Goal: Task Accomplishment & Management: Use online tool/utility

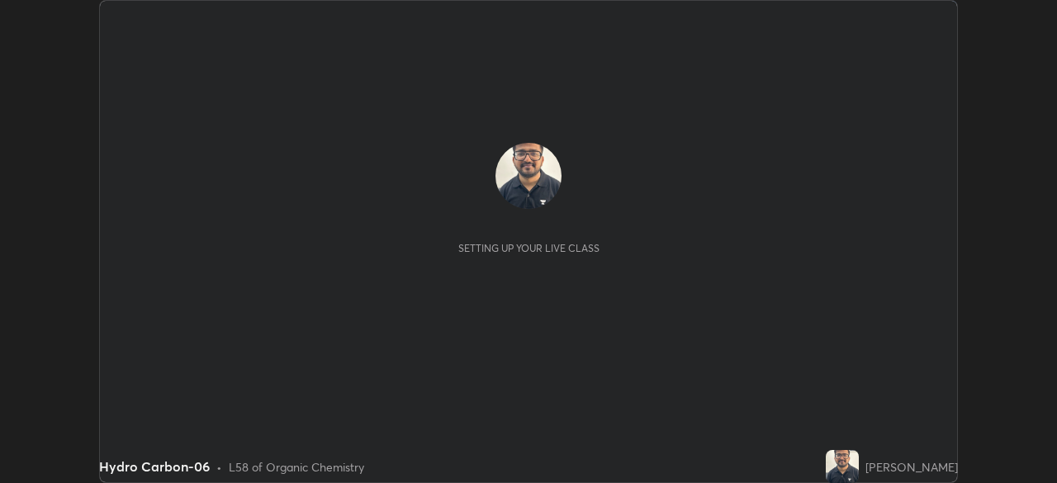
scroll to position [483, 1056]
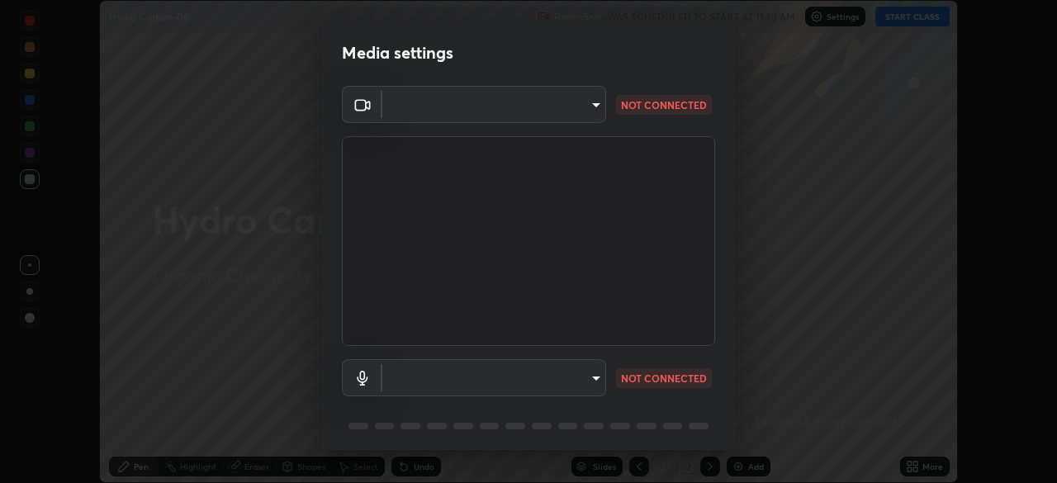
type input "8e2bf8fe878f180d4594bbffff52672d5495c7fc4d40b0d5da73b2c2659c3e89"
type input "821814569d4281c3479dbbeb4b2842f5de7e1ff473481ae5946beb8ec3ee5f02"
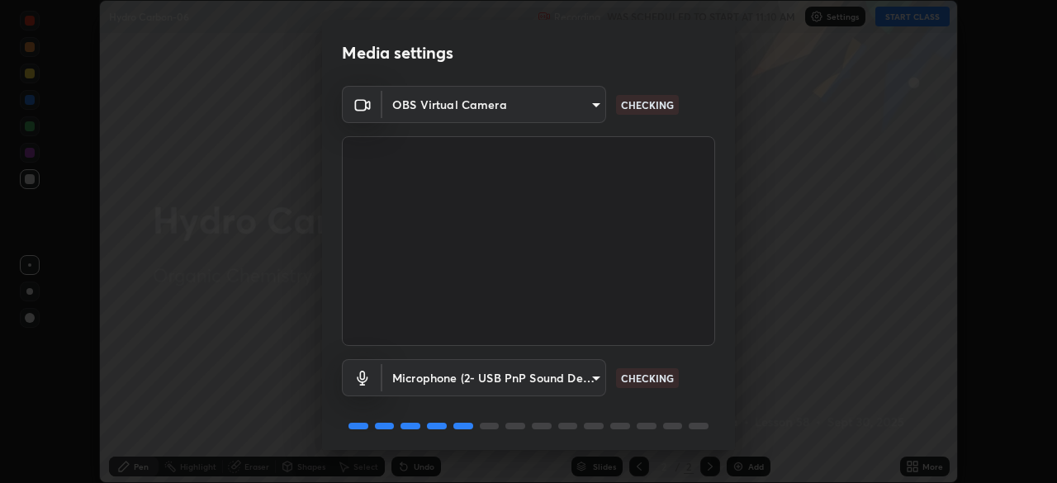
scroll to position [59, 0]
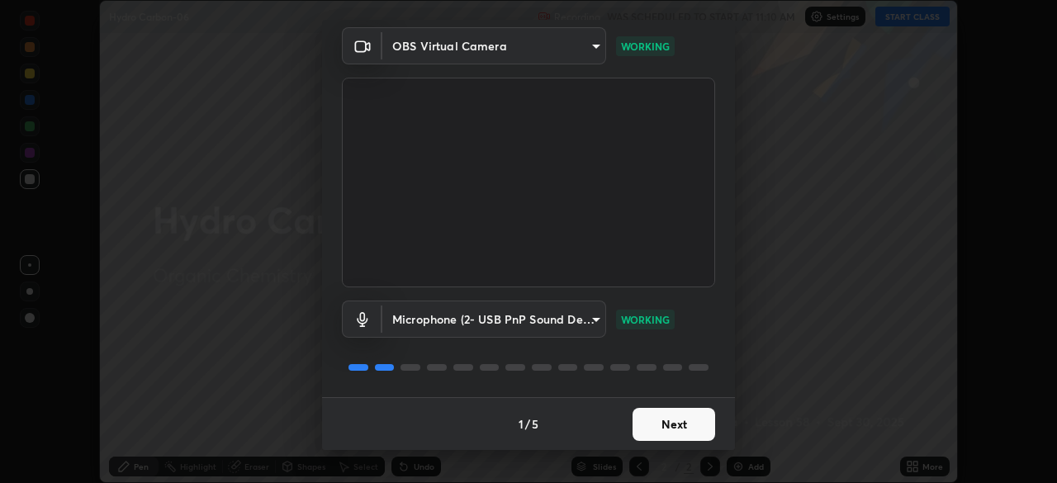
click at [658, 425] on button "Next" at bounding box center [674, 424] width 83 height 33
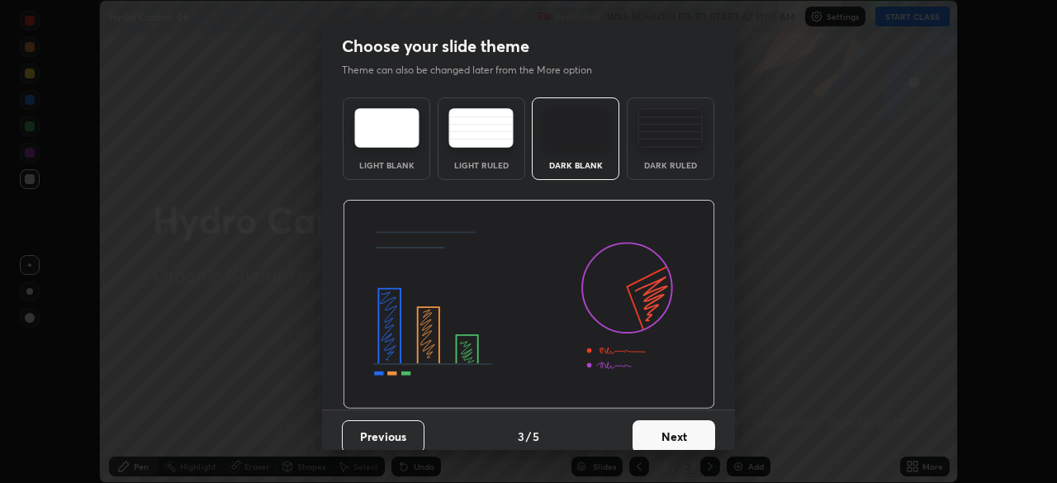
click at [663, 426] on button "Next" at bounding box center [674, 436] width 83 height 33
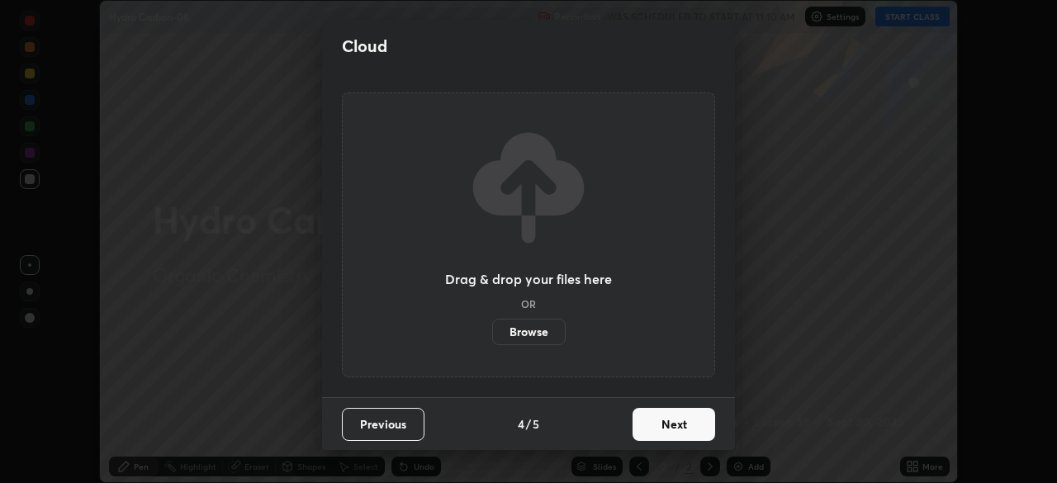
click at [664, 423] on button "Next" at bounding box center [674, 424] width 83 height 33
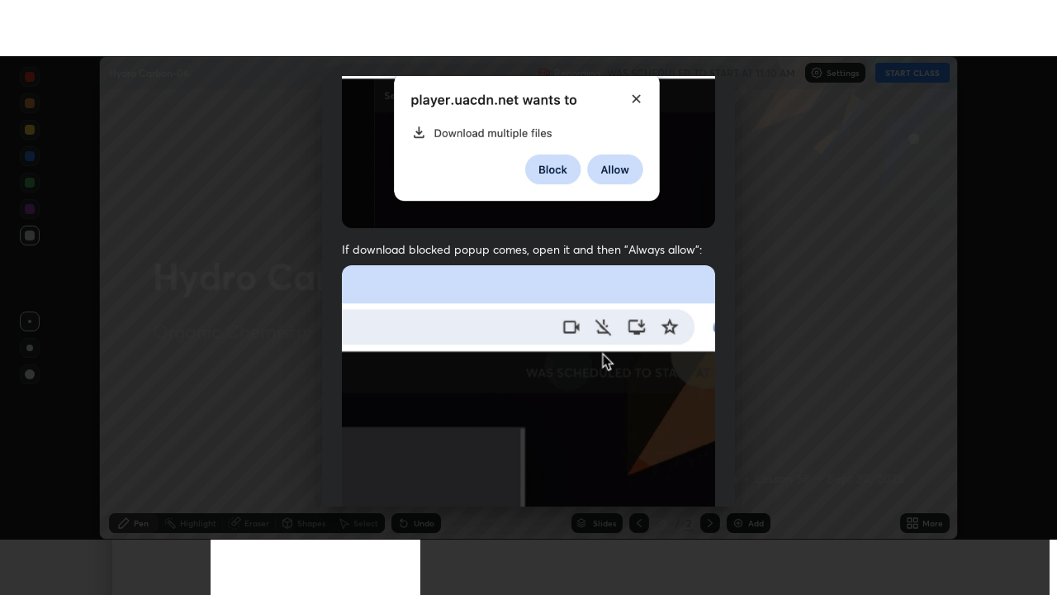
scroll to position [396, 0]
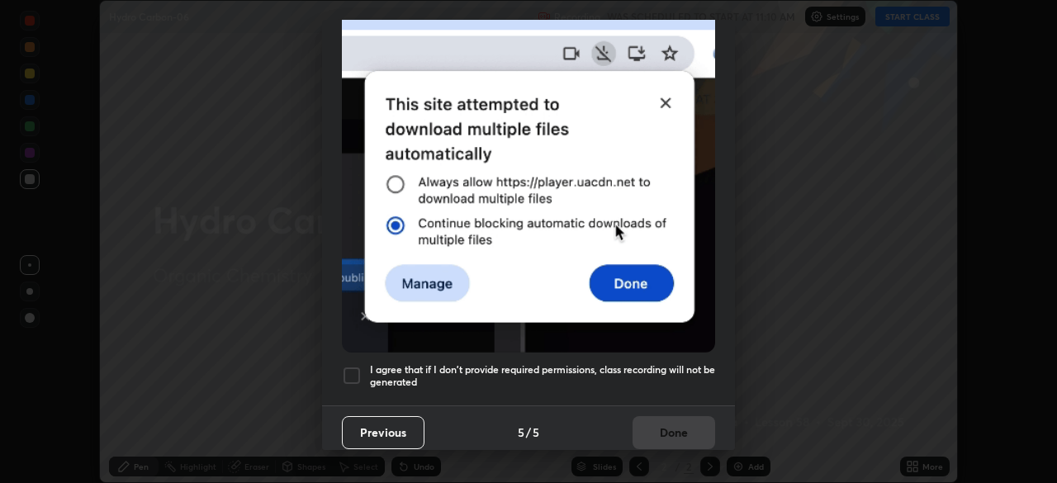
click at [342, 366] on div at bounding box center [352, 376] width 20 height 20
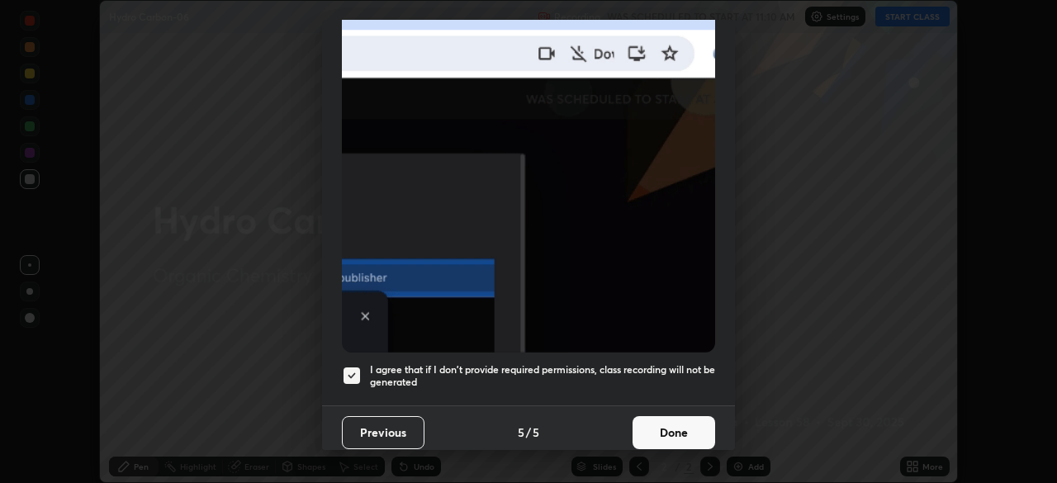
click at [633, 419] on button "Done" at bounding box center [674, 432] width 83 height 33
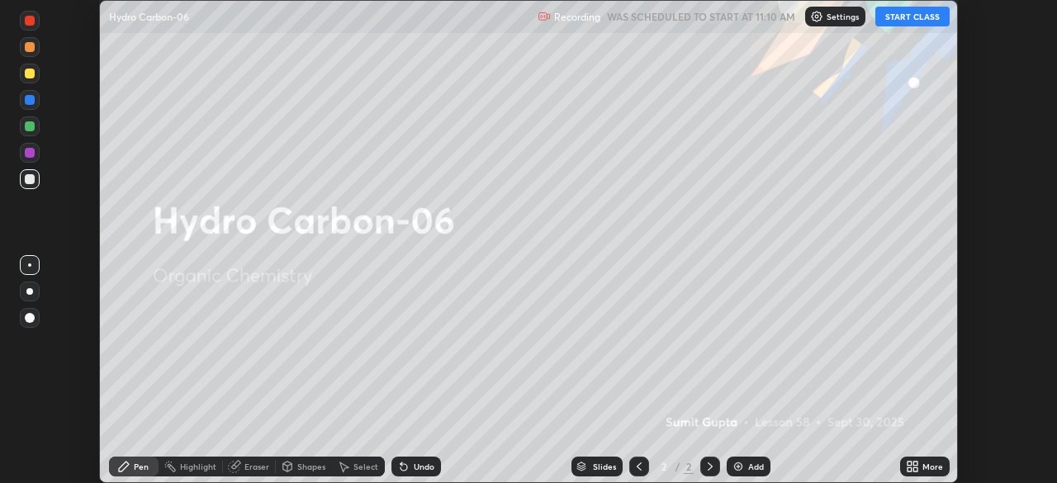
click at [909, 19] on button "START CLASS" at bounding box center [913, 17] width 74 height 20
click at [927, 463] on div "More" at bounding box center [933, 467] width 21 height 8
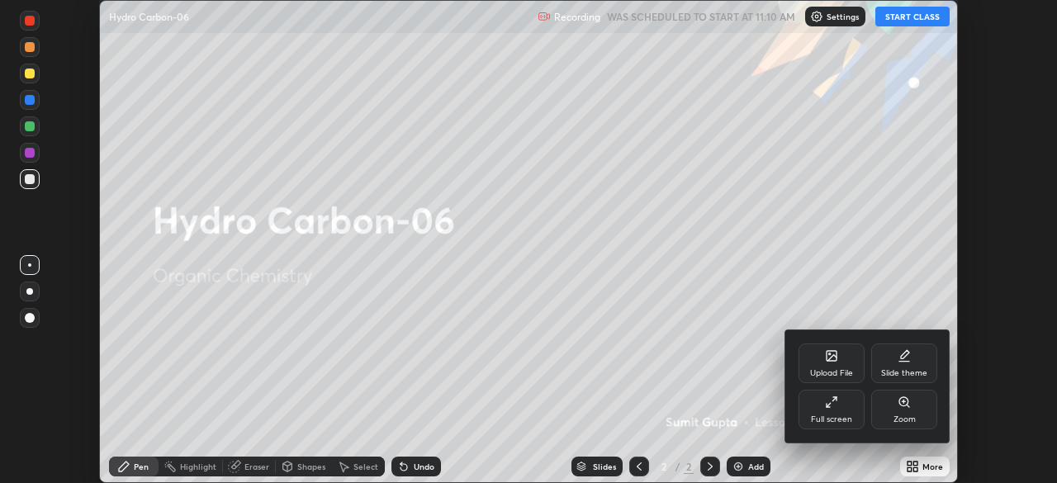
click at [853, 406] on div "Full screen" at bounding box center [832, 410] width 66 height 40
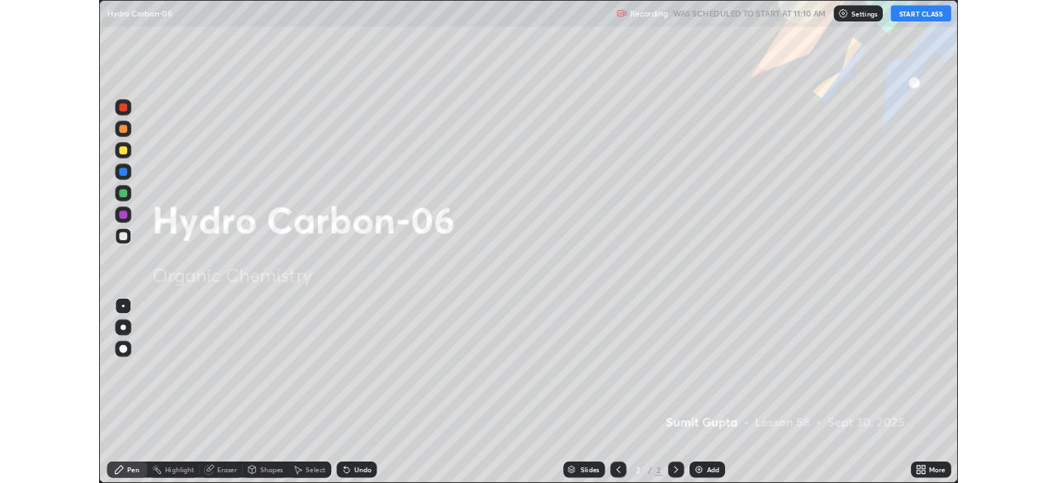
scroll to position [595, 1057]
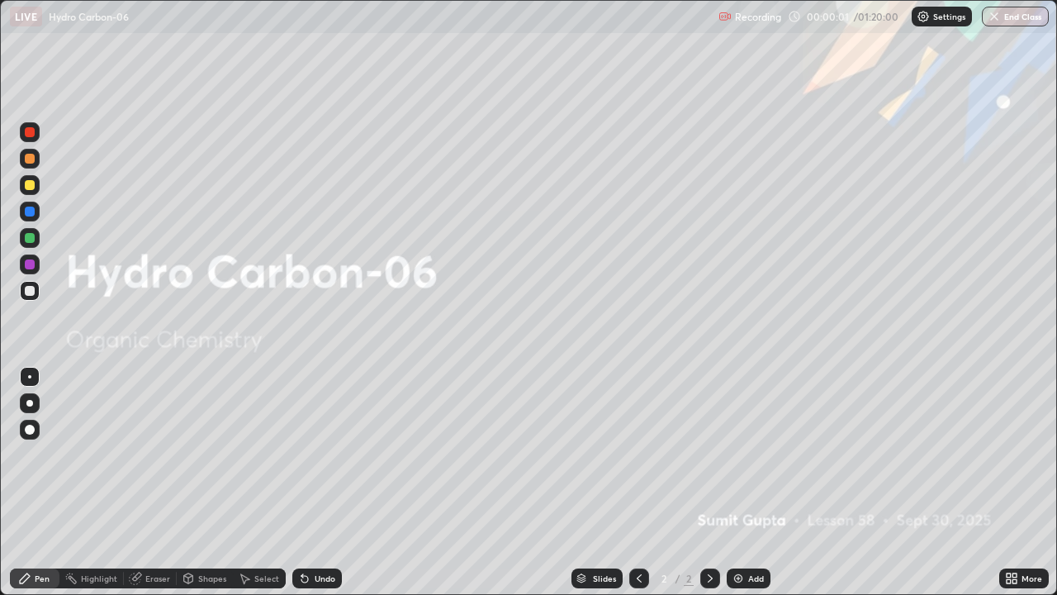
click at [739, 482] on div "Add" at bounding box center [749, 578] width 44 height 20
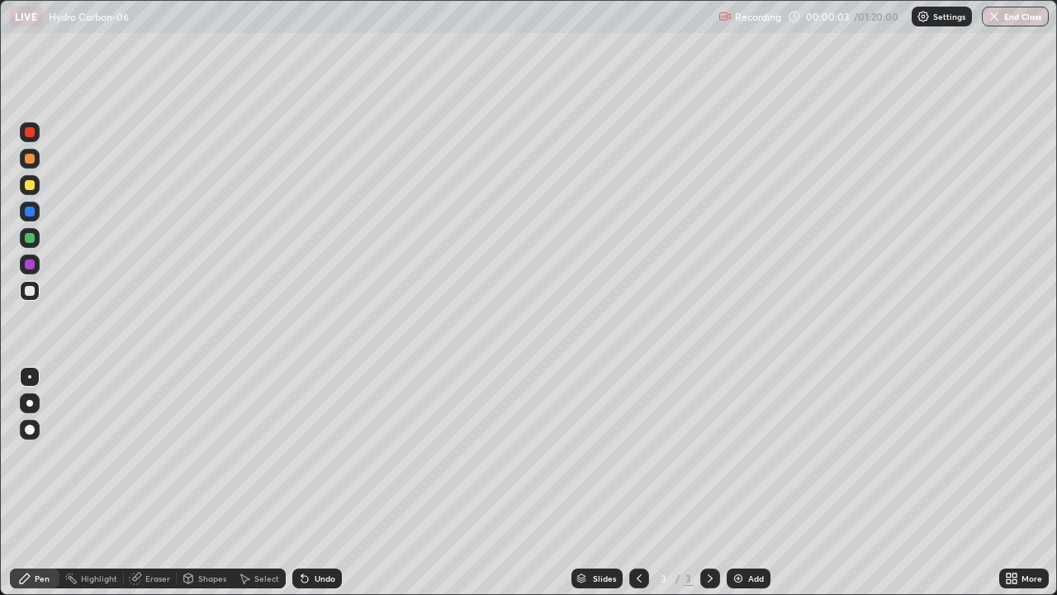
click at [31, 403] on div at bounding box center [29, 403] width 7 height 7
click at [32, 185] on div at bounding box center [30, 185] width 10 height 10
click at [27, 283] on div at bounding box center [30, 291] width 20 height 20
click at [28, 177] on div at bounding box center [30, 185] width 20 height 20
click at [310, 482] on div "Undo" at bounding box center [317, 578] width 50 height 20
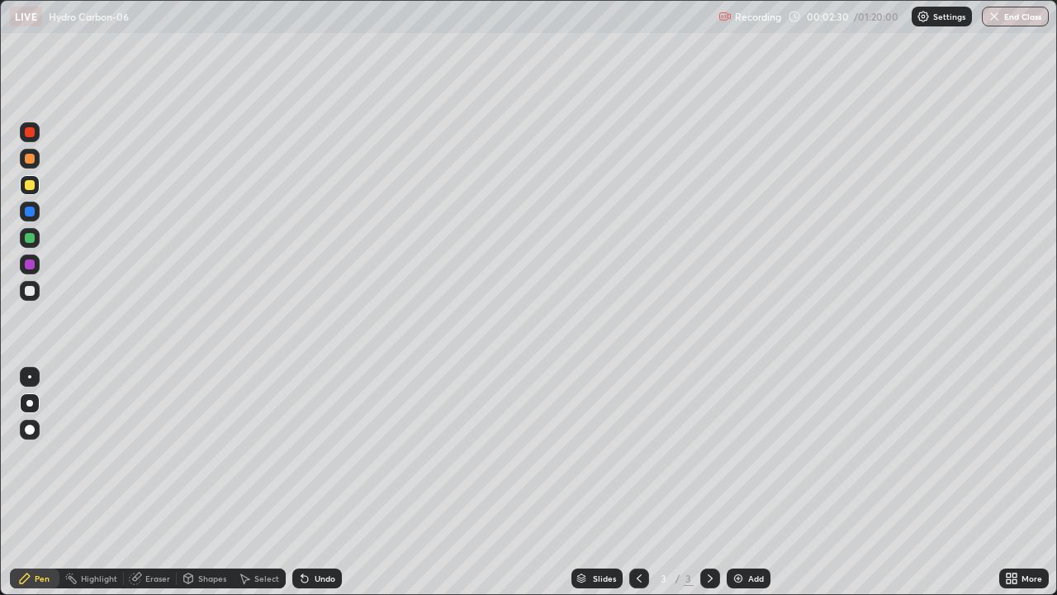
click at [29, 289] on div at bounding box center [30, 291] width 10 height 10
click at [39, 183] on div at bounding box center [30, 185] width 20 height 20
click at [28, 214] on div at bounding box center [30, 211] width 10 height 10
click at [31, 187] on div at bounding box center [30, 185] width 10 height 10
click at [28, 292] on div at bounding box center [30, 291] width 10 height 10
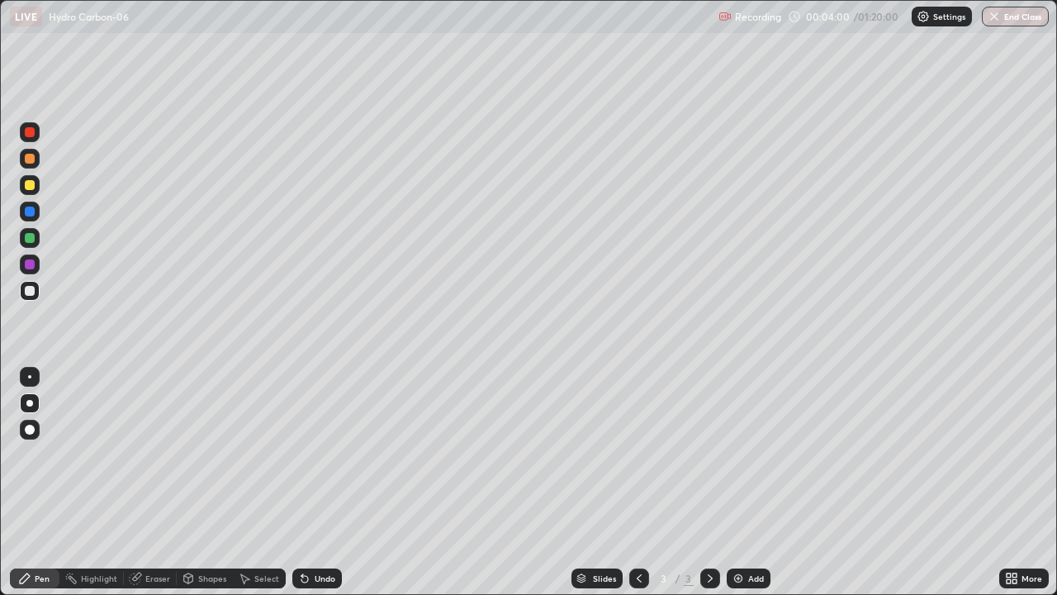
click at [323, 482] on div "Undo" at bounding box center [325, 578] width 21 height 8
click at [27, 183] on div at bounding box center [30, 185] width 10 height 10
click at [738, 482] on img at bounding box center [738, 578] width 13 height 13
click at [31, 291] on div at bounding box center [30, 291] width 10 height 10
click at [313, 482] on div "Undo" at bounding box center [317, 578] width 50 height 20
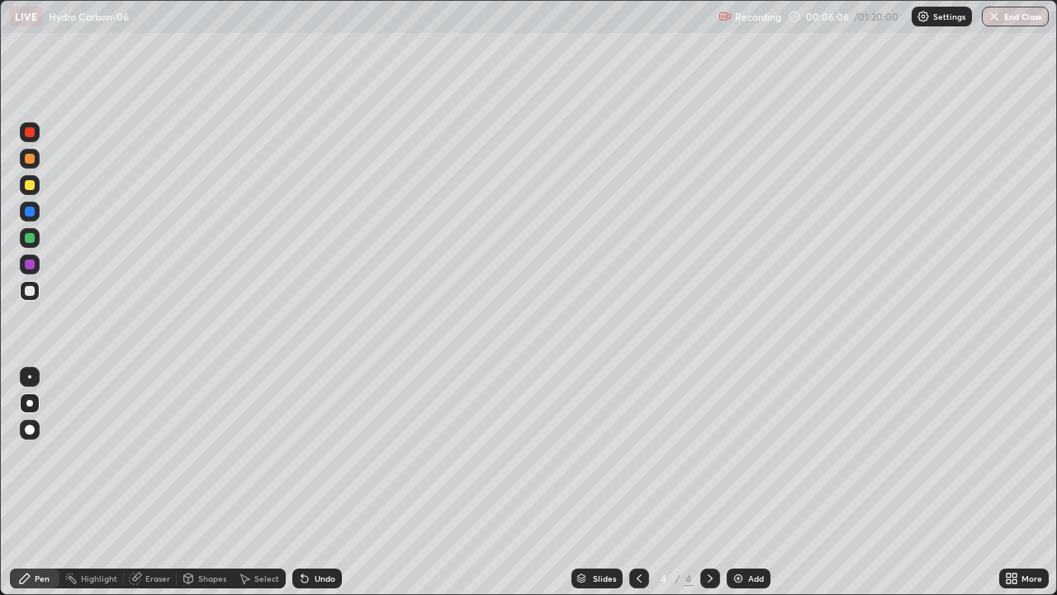
click at [311, 482] on div "Undo" at bounding box center [317, 578] width 50 height 20
click at [748, 482] on div "Add" at bounding box center [756, 578] width 16 height 8
click at [33, 186] on div at bounding box center [30, 185] width 10 height 10
click at [29, 292] on div at bounding box center [30, 291] width 10 height 10
click at [39, 188] on div at bounding box center [30, 185] width 20 height 20
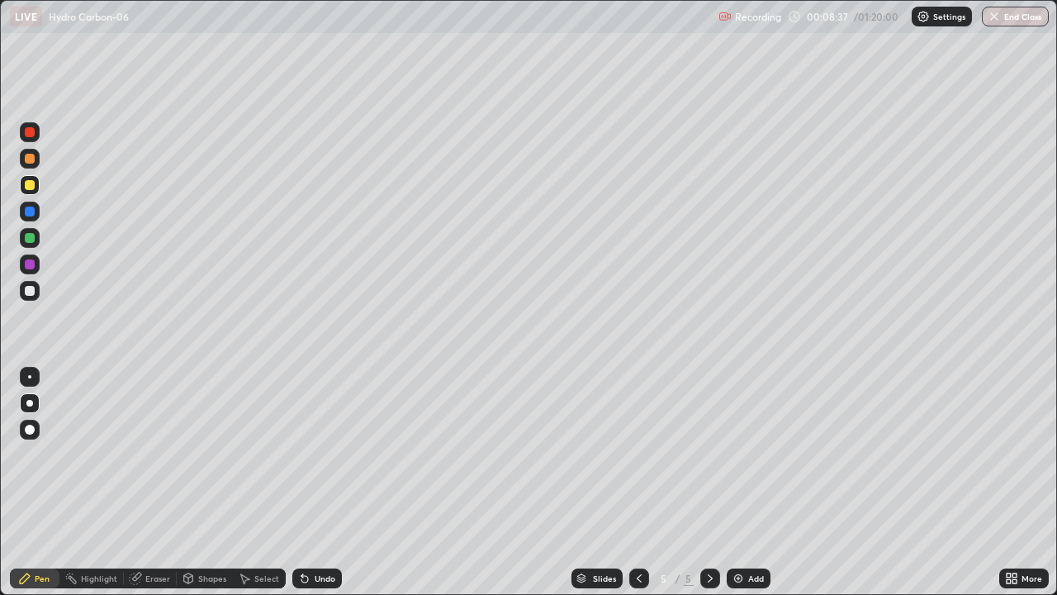
click at [318, 482] on div "Undo" at bounding box center [317, 578] width 50 height 20
click at [315, 482] on div "Undo" at bounding box center [325, 578] width 21 height 8
click at [31, 297] on div at bounding box center [30, 291] width 20 height 20
click at [29, 244] on div at bounding box center [30, 238] width 20 height 20
click at [746, 482] on div "Add" at bounding box center [749, 578] width 44 height 20
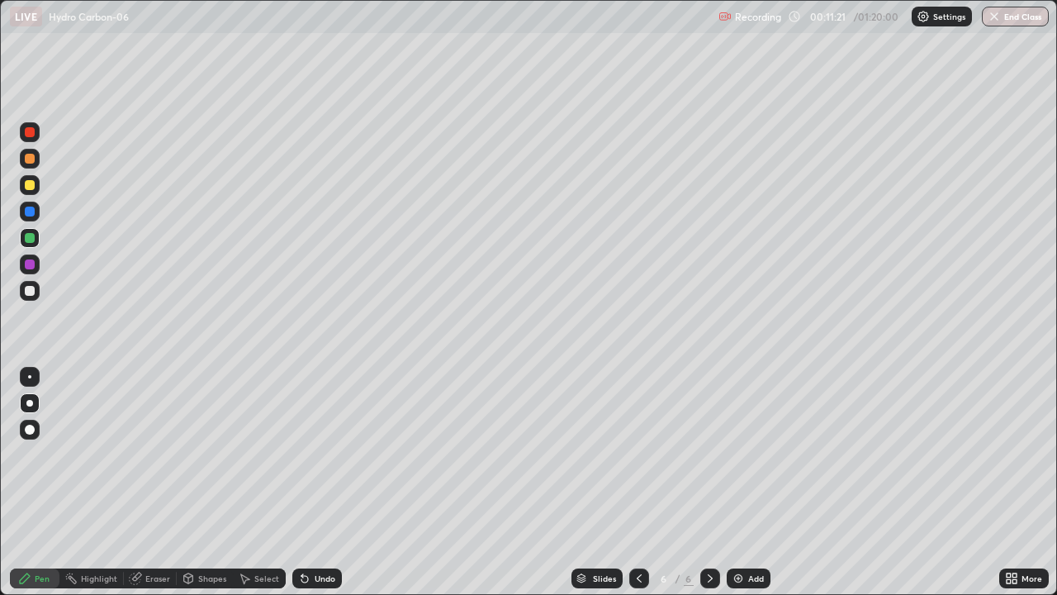
click at [28, 286] on div at bounding box center [30, 291] width 10 height 10
click at [31, 185] on div at bounding box center [30, 185] width 10 height 10
click at [737, 482] on img at bounding box center [738, 578] width 13 height 13
click at [31, 402] on div at bounding box center [29, 403] width 7 height 7
click at [36, 192] on div at bounding box center [30, 185] width 20 height 20
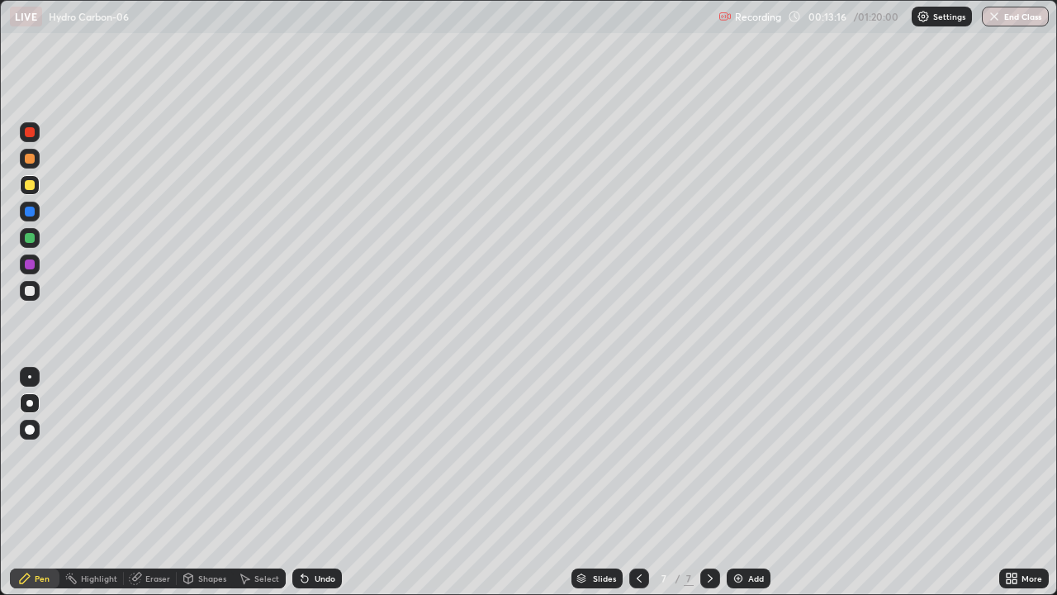
click at [31, 292] on div at bounding box center [30, 291] width 10 height 10
click at [30, 293] on div at bounding box center [30, 291] width 10 height 10
click at [30, 186] on div at bounding box center [30, 185] width 10 height 10
click at [28, 292] on div at bounding box center [30, 291] width 10 height 10
click at [34, 186] on div at bounding box center [30, 185] width 10 height 10
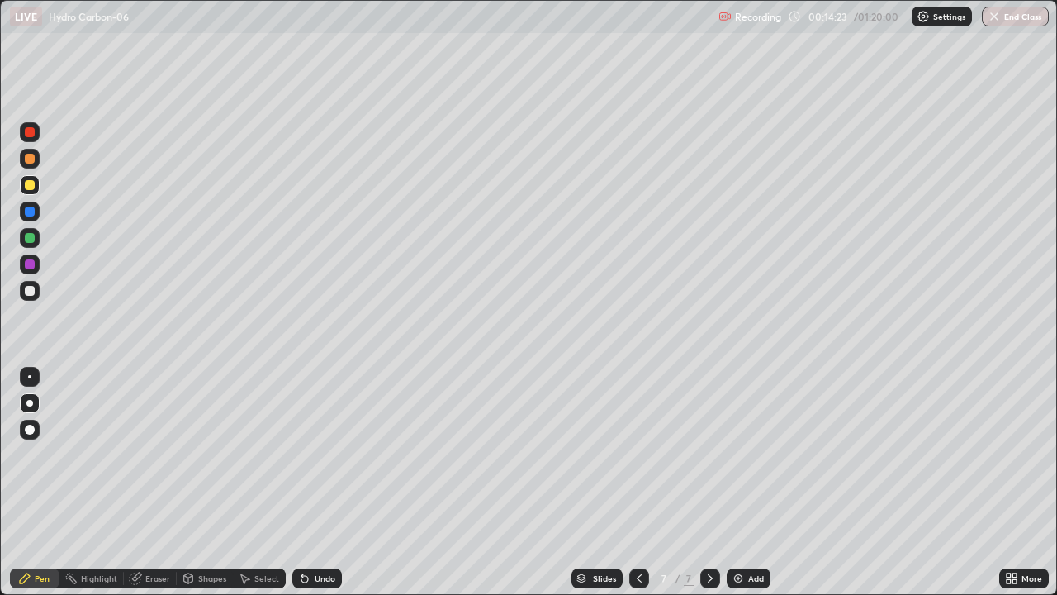
click at [28, 291] on div at bounding box center [30, 291] width 10 height 10
click at [325, 482] on div "Undo" at bounding box center [325, 578] width 21 height 8
click at [323, 482] on div "Undo" at bounding box center [325, 578] width 21 height 8
click at [315, 482] on div "Undo" at bounding box center [317, 578] width 50 height 20
click at [30, 186] on div at bounding box center [30, 185] width 10 height 10
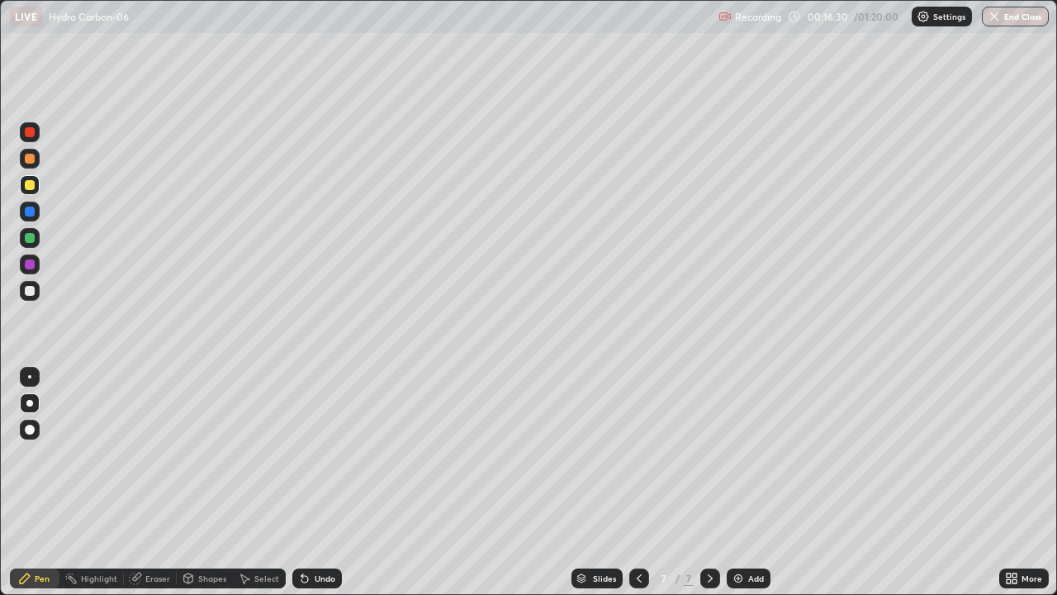
click at [315, 482] on div "Undo" at bounding box center [325, 578] width 21 height 8
click at [34, 244] on div at bounding box center [30, 238] width 20 height 20
click at [31, 184] on div at bounding box center [30, 185] width 10 height 10
click at [315, 482] on div "Undo" at bounding box center [325, 578] width 21 height 8
click at [29, 237] on div at bounding box center [30, 238] width 10 height 10
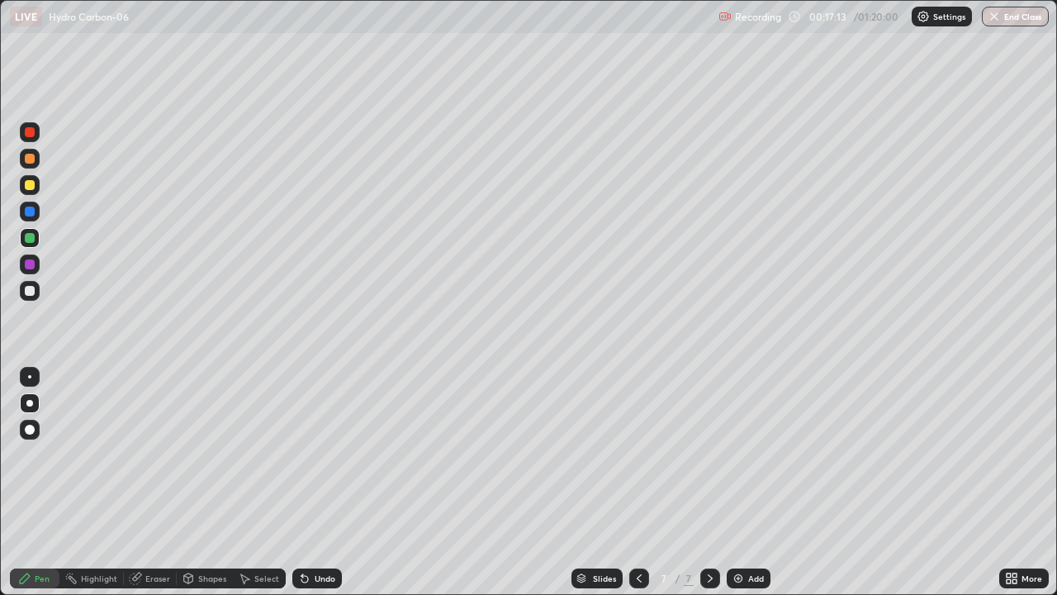
click at [27, 181] on div at bounding box center [30, 185] width 10 height 10
click at [34, 237] on div at bounding box center [30, 238] width 10 height 10
click at [746, 482] on div "Add" at bounding box center [749, 578] width 44 height 20
click at [33, 184] on div at bounding box center [30, 185] width 10 height 10
click at [37, 288] on div at bounding box center [30, 291] width 20 height 20
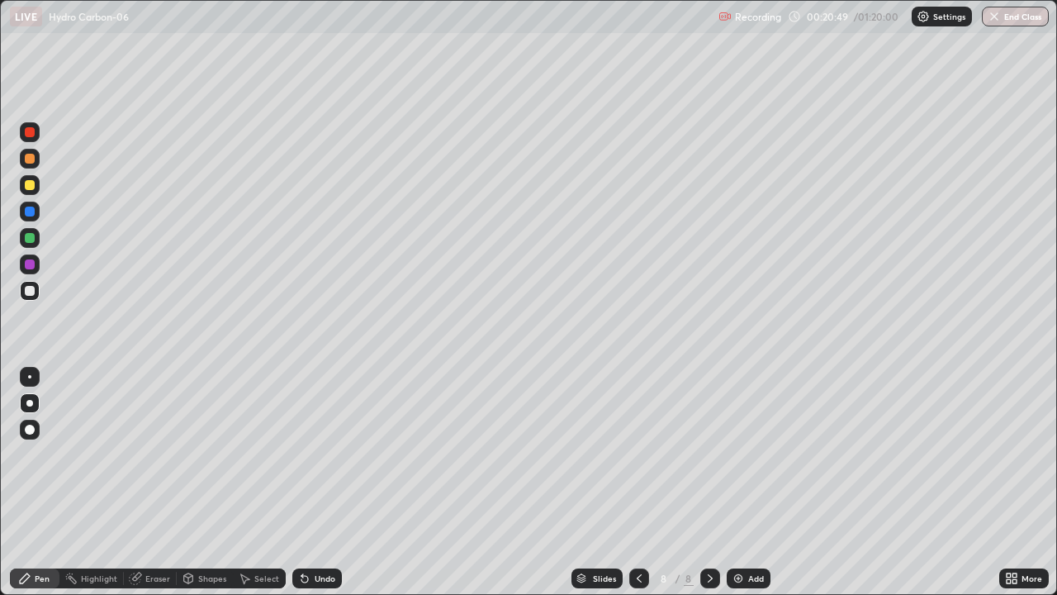
click at [36, 292] on div at bounding box center [30, 291] width 20 height 20
click at [32, 290] on div at bounding box center [30, 291] width 10 height 10
click at [30, 186] on div at bounding box center [30, 185] width 10 height 10
click at [33, 235] on div at bounding box center [30, 238] width 10 height 10
click at [735, 482] on div "Add" at bounding box center [749, 578] width 44 height 20
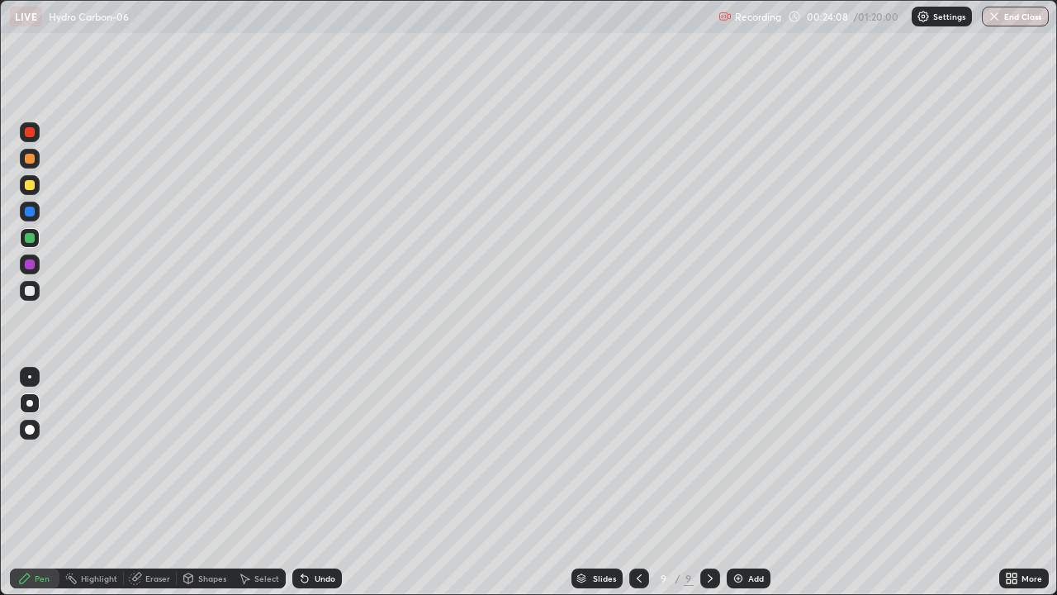
click at [31, 290] on div at bounding box center [30, 291] width 10 height 10
click at [27, 180] on div at bounding box center [30, 185] width 10 height 10
click at [36, 186] on div at bounding box center [30, 185] width 20 height 20
click at [29, 295] on div at bounding box center [30, 291] width 10 height 10
click at [320, 482] on div "Undo" at bounding box center [317, 578] width 50 height 20
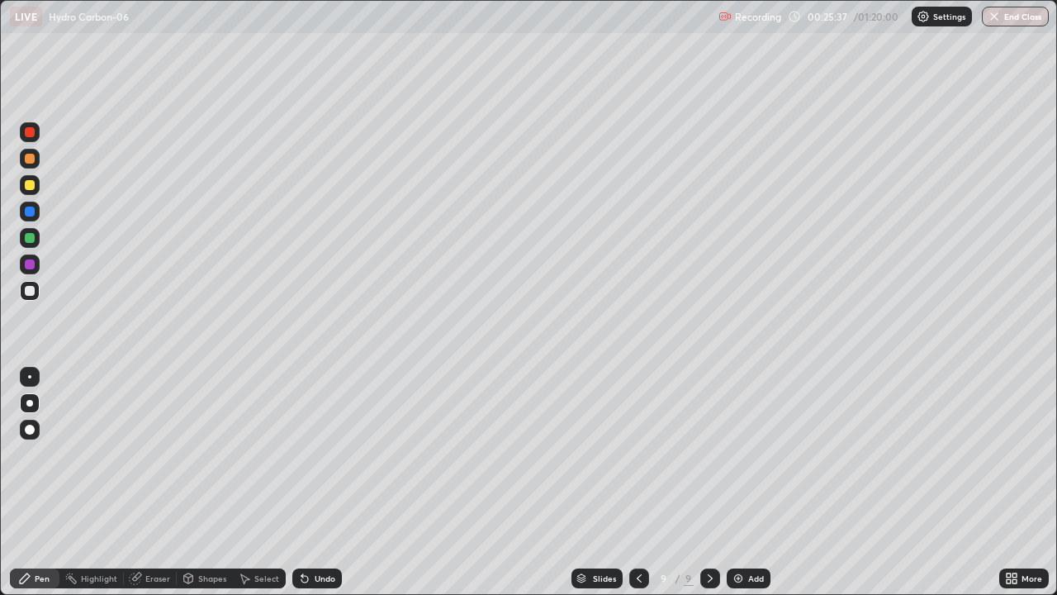
click at [317, 482] on div "Undo" at bounding box center [325, 578] width 21 height 8
click at [36, 482] on div at bounding box center [30, 462] width 26 height 198
click at [30, 239] on div at bounding box center [30, 238] width 10 height 10
click at [309, 482] on div "Undo" at bounding box center [317, 578] width 50 height 20
click at [742, 482] on img at bounding box center [738, 578] width 13 height 13
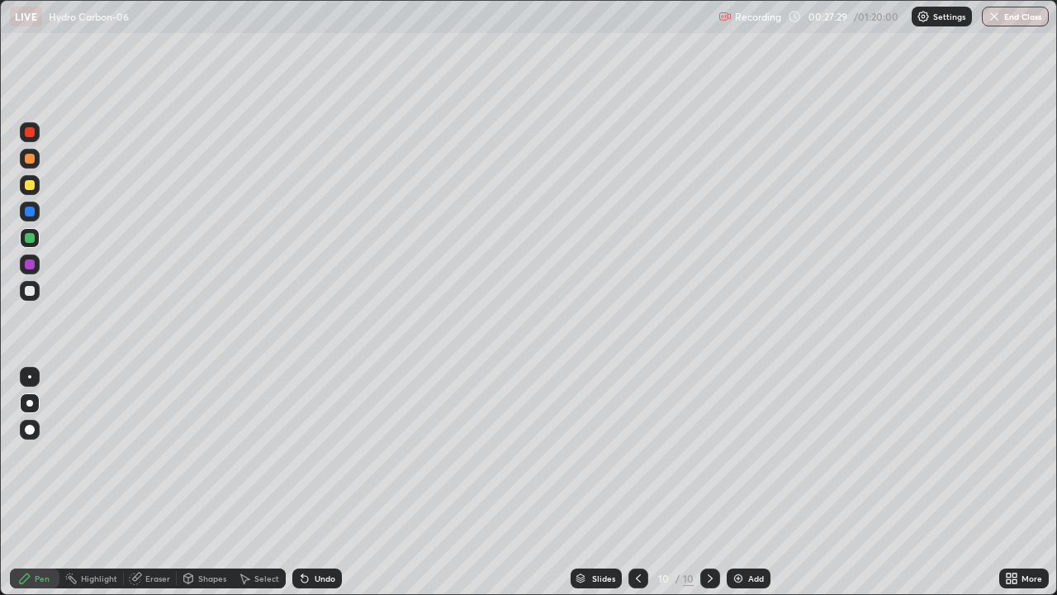
click at [30, 186] on div at bounding box center [30, 185] width 10 height 10
click at [26, 288] on div at bounding box center [30, 291] width 10 height 10
click at [30, 186] on div at bounding box center [30, 185] width 10 height 10
click at [30, 288] on div at bounding box center [30, 291] width 10 height 10
click at [751, 482] on div "Add" at bounding box center [749, 578] width 44 height 20
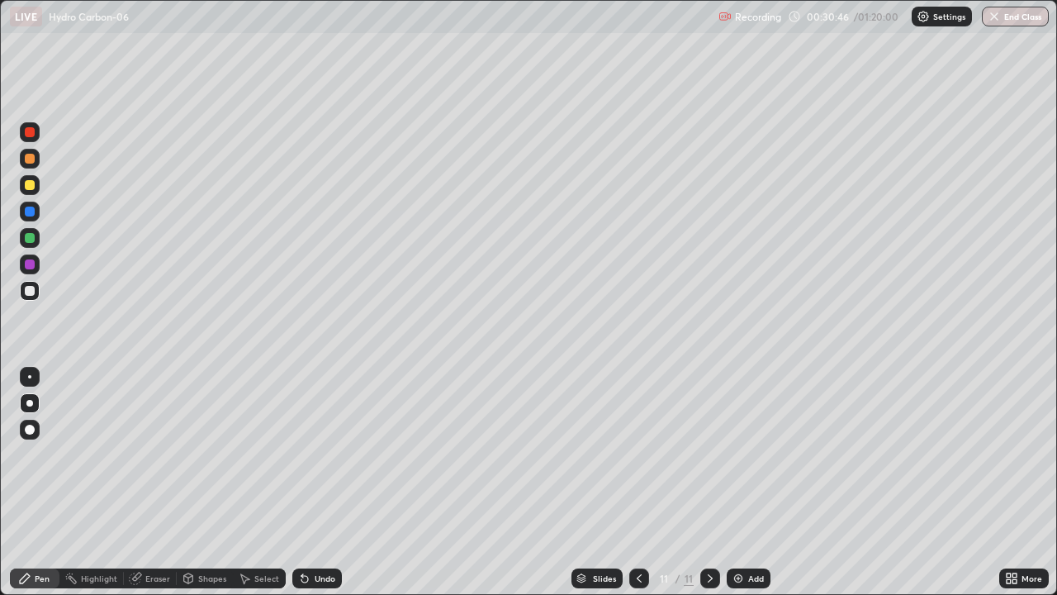
click at [30, 185] on div at bounding box center [30, 185] width 10 height 10
click at [36, 186] on div at bounding box center [30, 185] width 20 height 20
click at [37, 220] on div at bounding box center [30, 211] width 20 height 26
click at [315, 482] on div "Undo" at bounding box center [325, 578] width 21 height 8
click at [303, 482] on icon at bounding box center [304, 579] width 7 height 7
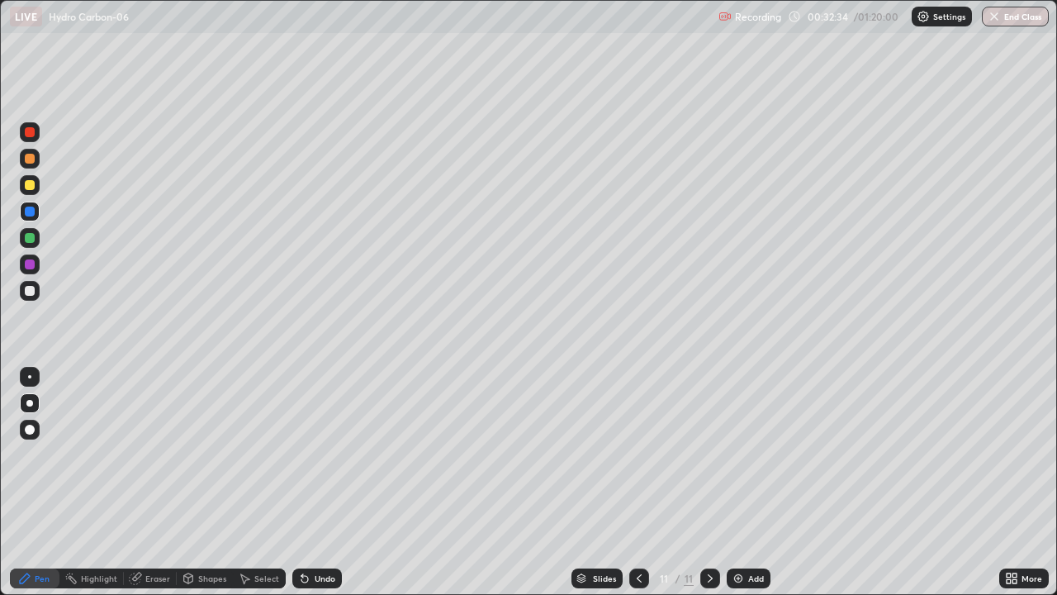
click at [36, 183] on div at bounding box center [30, 185] width 20 height 20
click at [732, 482] on img at bounding box center [738, 578] width 13 height 13
click at [33, 289] on div at bounding box center [30, 291] width 10 height 10
click at [32, 188] on div at bounding box center [30, 185] width 10 height 10
click at [140, 482] on icon at bounding box center [135, 578] width 13 height 13
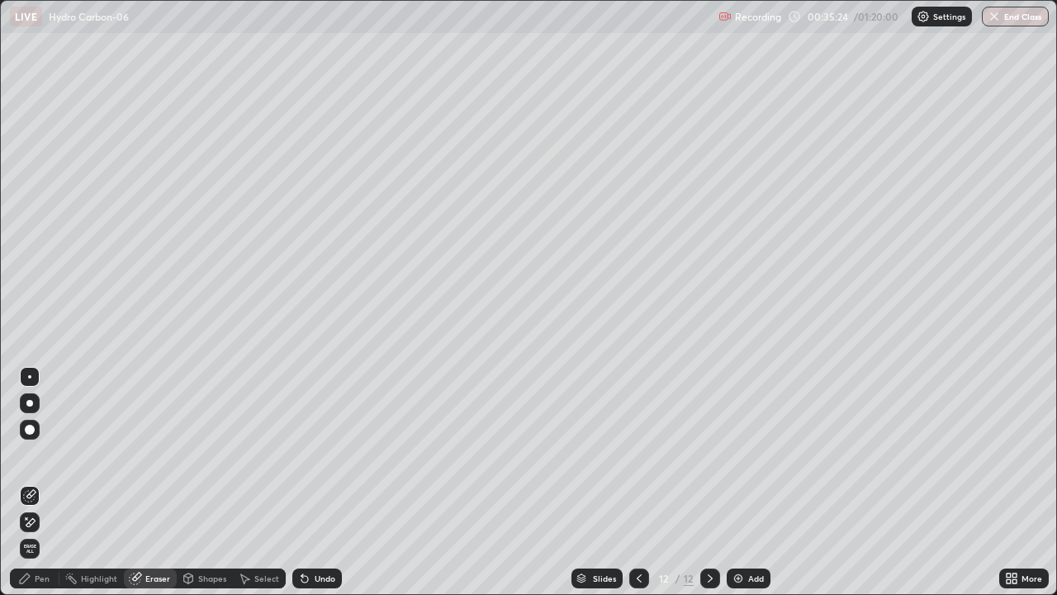
click at [35, 482] on div "Pen" at bounding box center [42, 578] width 15 height 8
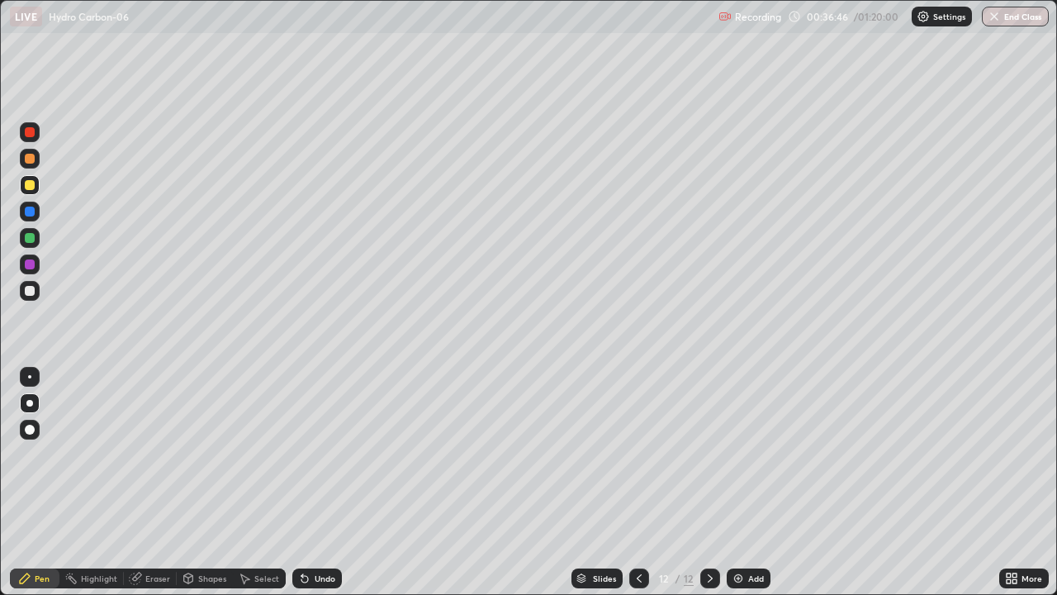
click at [31, 291] on div at bounding box center [30, 291] width 10 height 10
click at [31, 263] on div at bounding box center [30, 264] width 10 height 10
click at [32, 290] on div at bounding box center [30, 291] width 10 height 10
click at [737, 482] on img at bounding box center [738, 578] width 13 height 13
click at [309, 482] on icon at bounding box center [304, 578] width 13 height 13
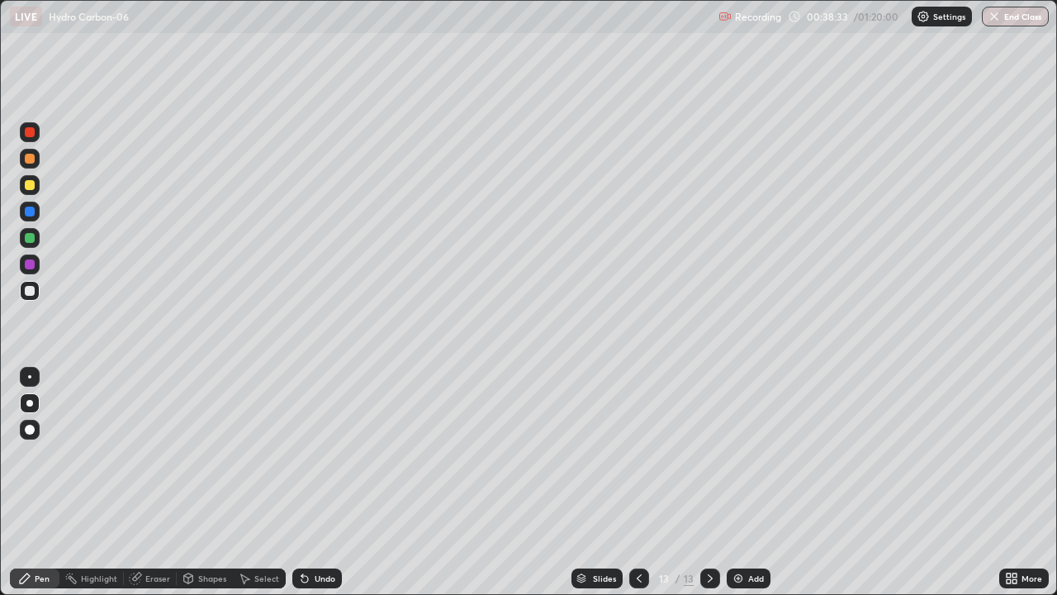
click at [316, 482] on div "Undo" at bounding box center [325, 578] width 21 height 8
click at [27, 183] on div at bounding box center [30, 185] width 10 height 10
click at [38, 294] on div at bounding box center [30, 291] width 20 height 20
click at [316, 482] on div "Undo" at bounding box center [325, 578] width 21 height 8
click at [318, 482] on div "Undo" at bounding box center [325, 578] width 21 height 8
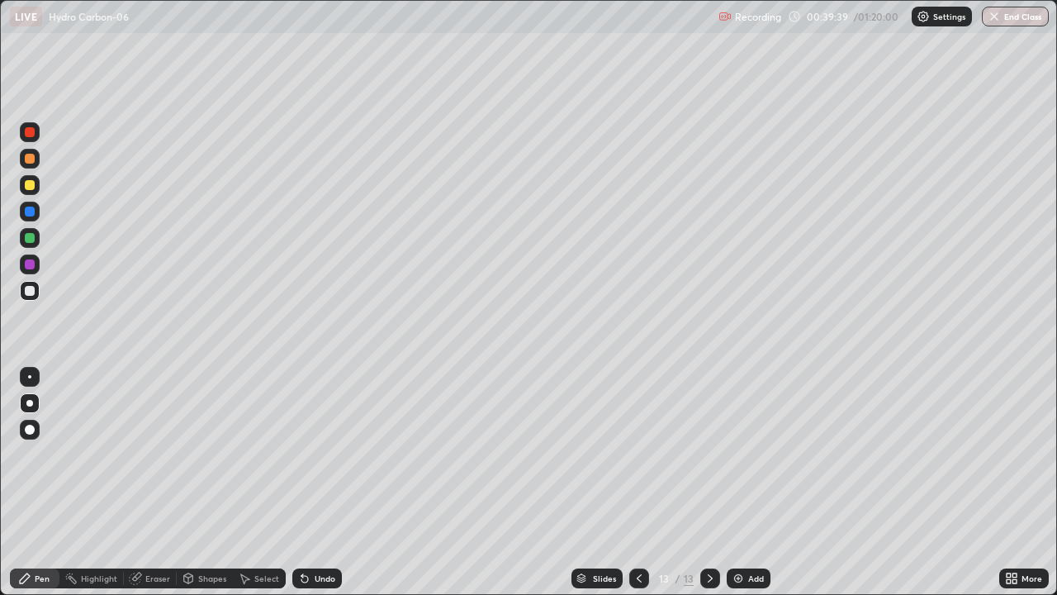
click at [320, 482] on div "Undo" at bounding box center [325, 578] width 21 height 8
click at [316, 482] on div "Undo" at bounding box center [317, 578] width 50 height 20
click at [125, 482] on div "Eraser" at bounding box center [150, 578] width 53 height 20
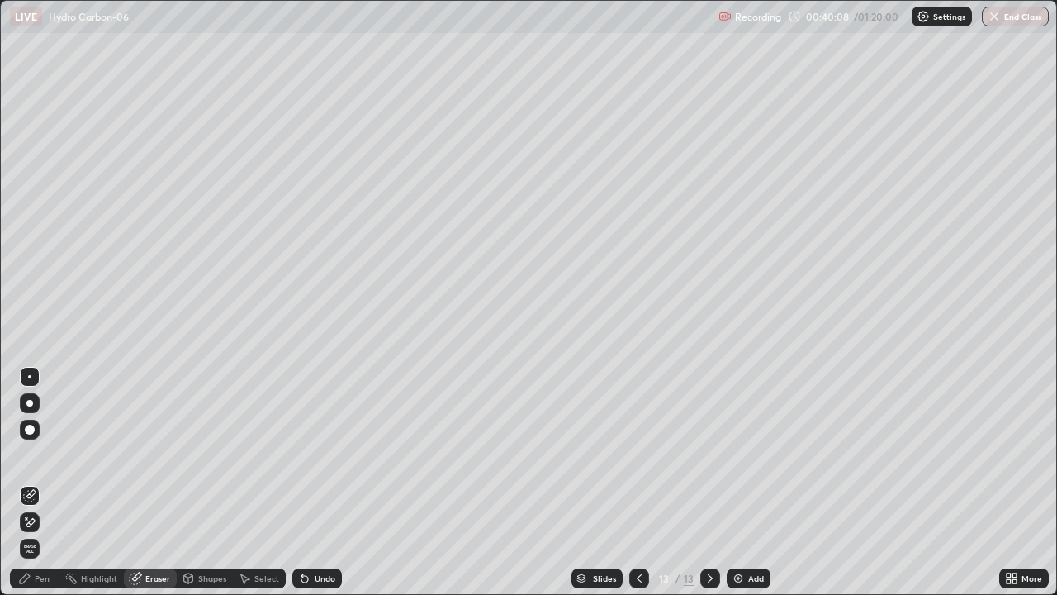
click at [41, 482] on div "Pen" at bounding box center [42, 578] width 15 height 8
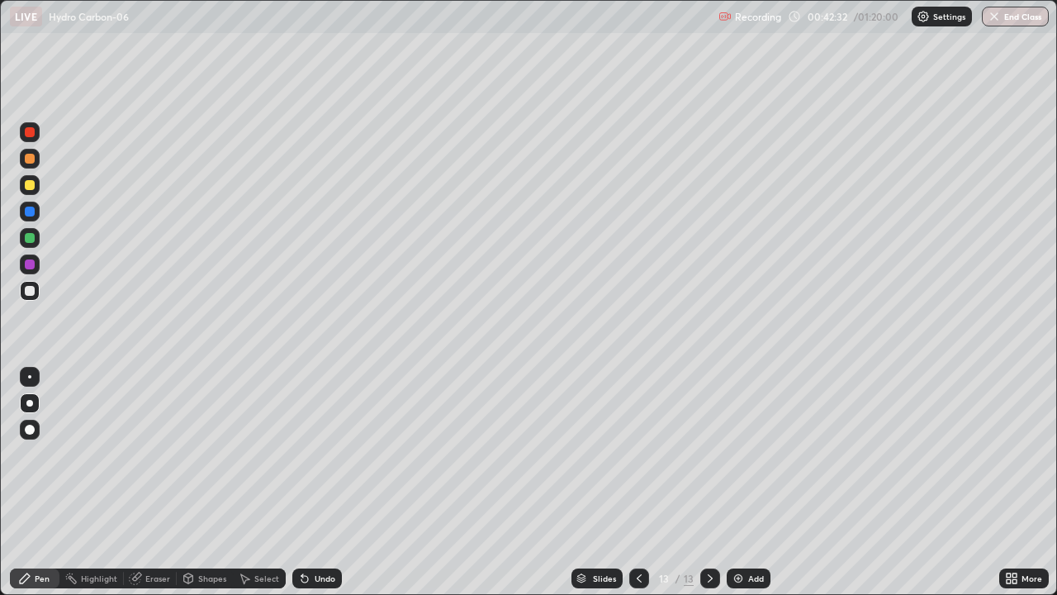
click at [29, 186] on div at bounding box center [30, 185] width 10 height 10
click at [318, 482] on div "Undo" at bounding box center [317, 578] width 50 height 20
click at [324, 482] on div "Undo" at bounding box center [325, 578] width 21 height 8
click at [709, 482] on icon at bounding box center [710, 578] width 13 height 13
click at [742, 482] on img at bounding box center [738, 578] width 13 height 13
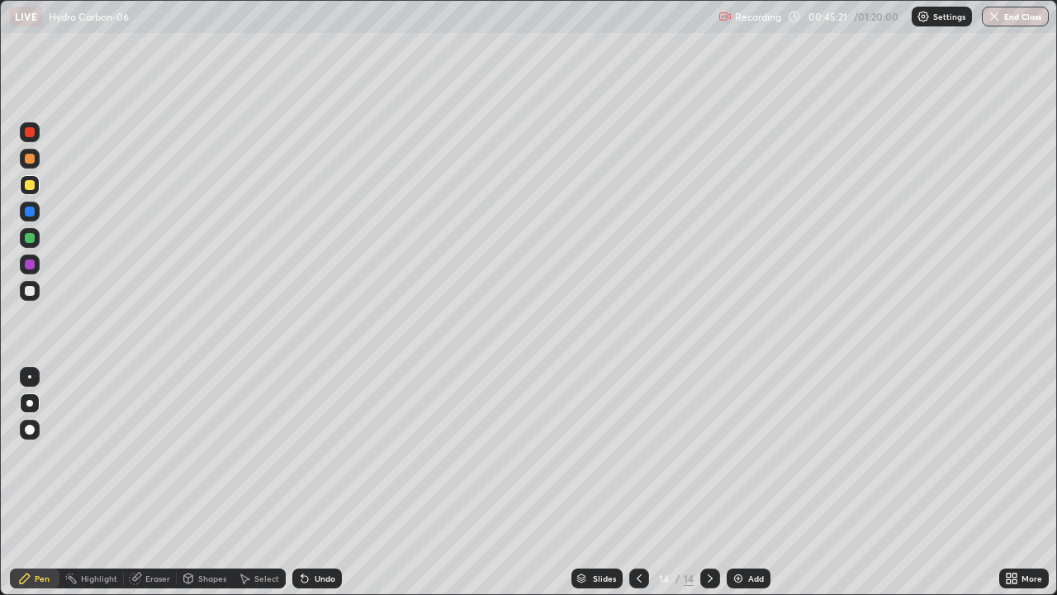
click at [29, 292] on div at bounding box center [30, 291] width 10 height 10
click at [30, 289] on div at bounding box center [30, 291] width 10 height 10
click at [32, 186] on div at bounding box center [30, 185] width 10 height 10
click at [28, 295] on div at bounding box center [30, 291] width 10 height 10
click at [29, 211] on div at bounding box center [30, 211] width 10 height 10
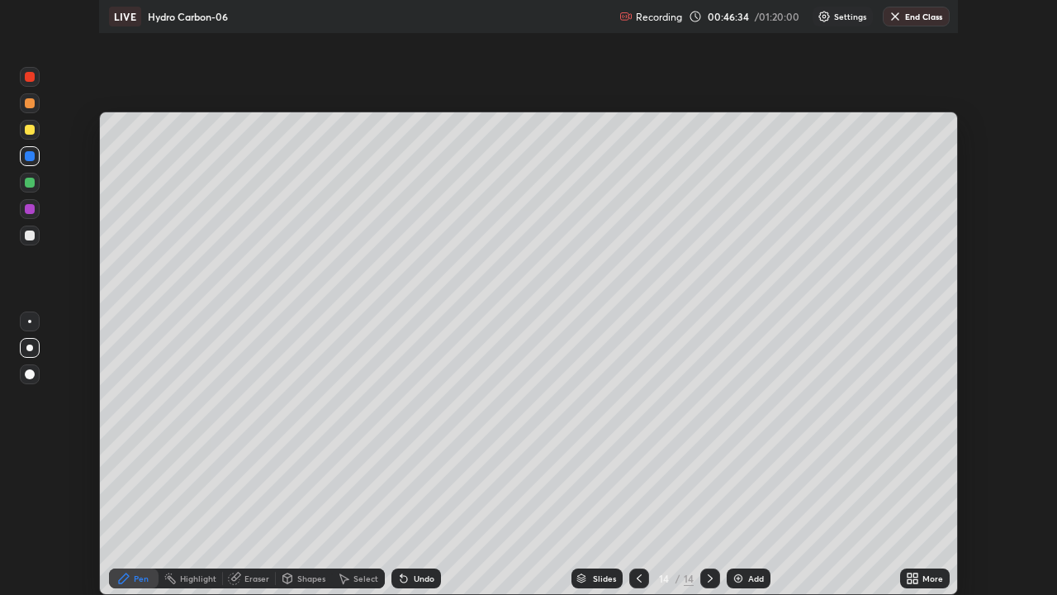
scroll to position [82111, 81537]
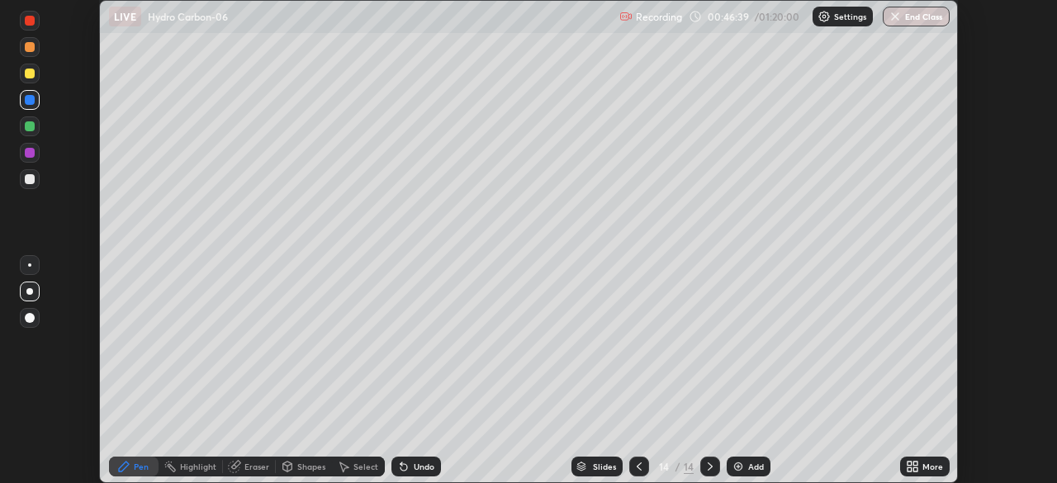
click at [921, 473] on div "More" at bounding box center [925, 467] width 50 height 20
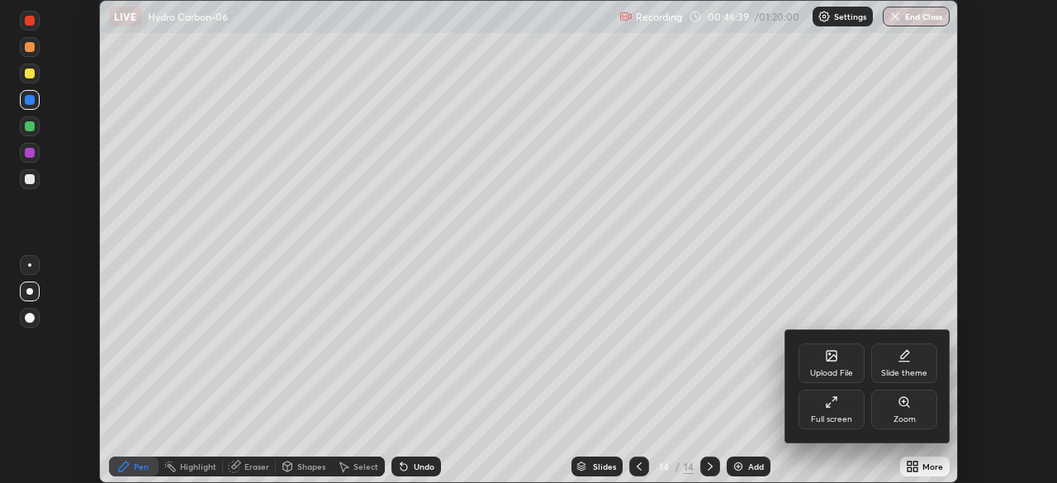
click at [846, 403] on div "Full screen" at bounding box center [832, 410] width 66 height 40
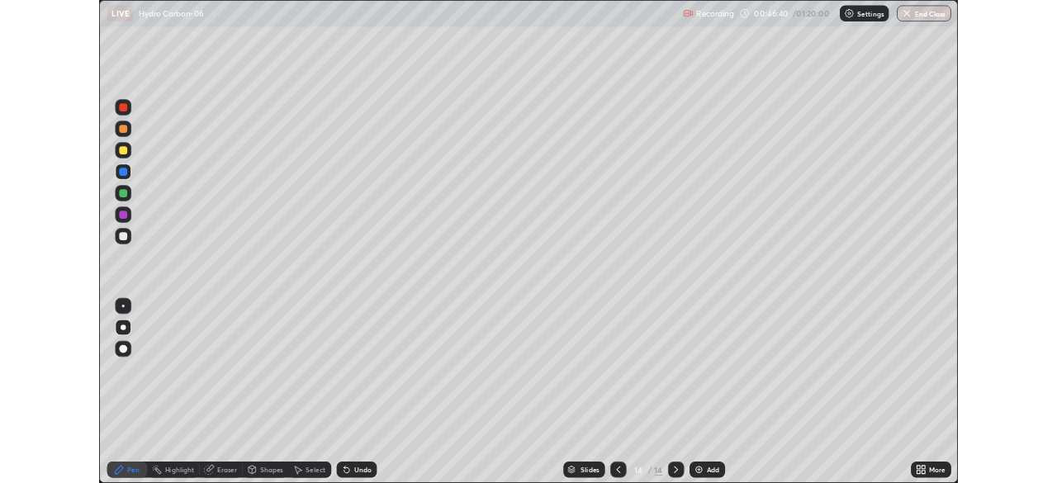
scroll to position [595, 1057]
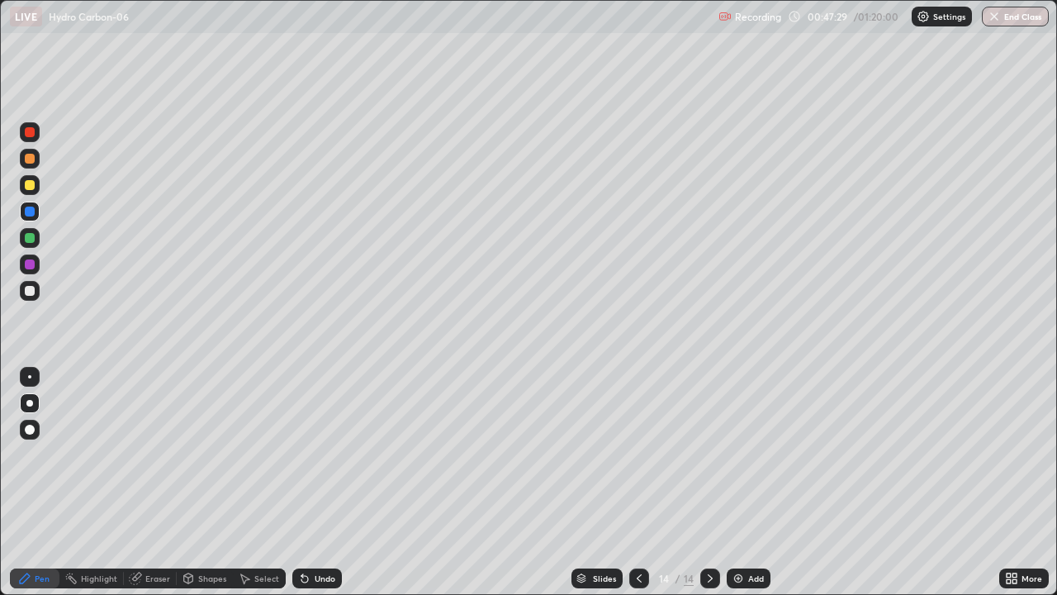
click at [159, 482] on div "Eraser" at bounding box center [150, 578] width 53 height 20
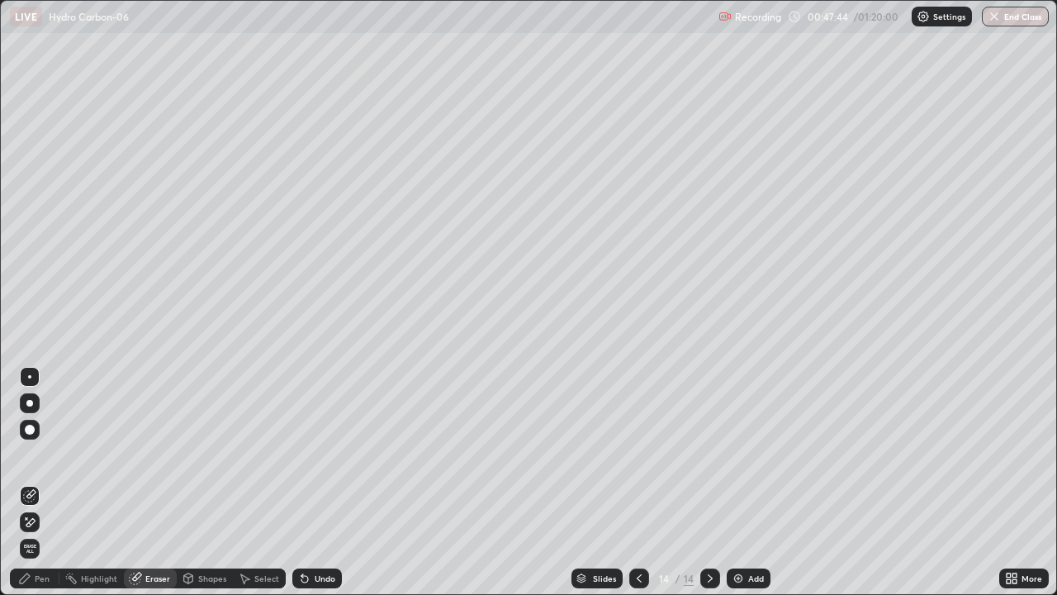
click at [42, 482] on div "Pen" at bounding box center [42, 578] width 15 height 8
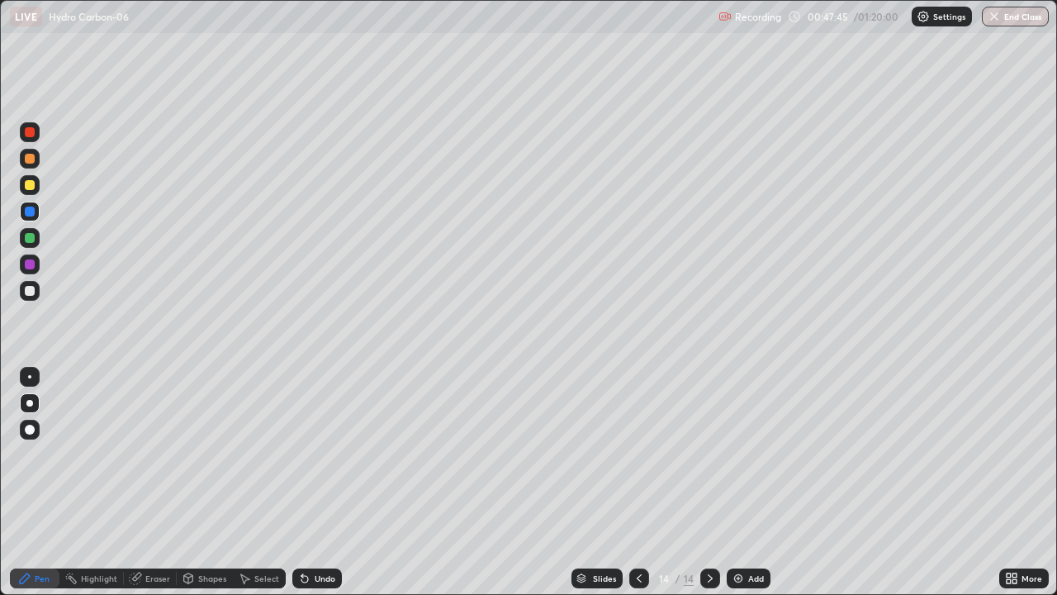
click at [31, 185] on div at bounding box center [30, 185] width 10 height 10
click at [36, 263] on div at bounding box center [30, 264] width 20 height 20
click at [315, 482] on div "Undo" at bounding box center [325, 578] width 21 height 8
click at [745, 482] on div "Add" at bounding box center [749, 578] width 44 height 20
click at [37, 289] on div at bounding box center [30, 291] width 20 height 20
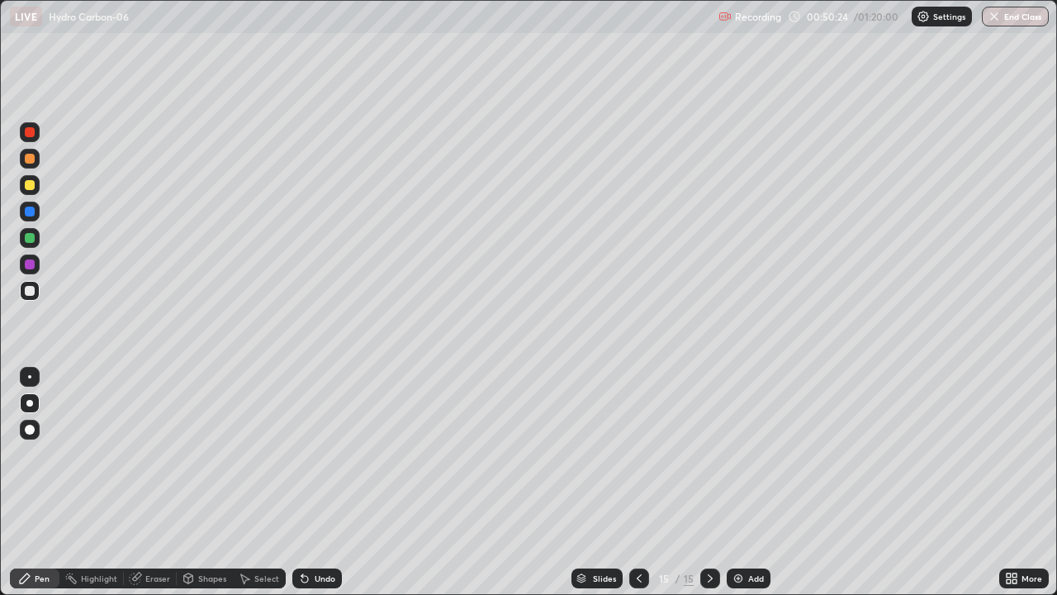
click at [33, 264] on div at bounding box center [30, 264] width 10 height 10
click at [737, 482] on img at bounding box center [738, 578] width 13 height 13
click at [28, 242] on div at bounding box center [30, 238] width 10 height 10
click at [30, 290] on div at bounding box center [30, 291] width 10 height 10
click at [26, 186] on div at bounding box center [30, 185] width 10 height 10
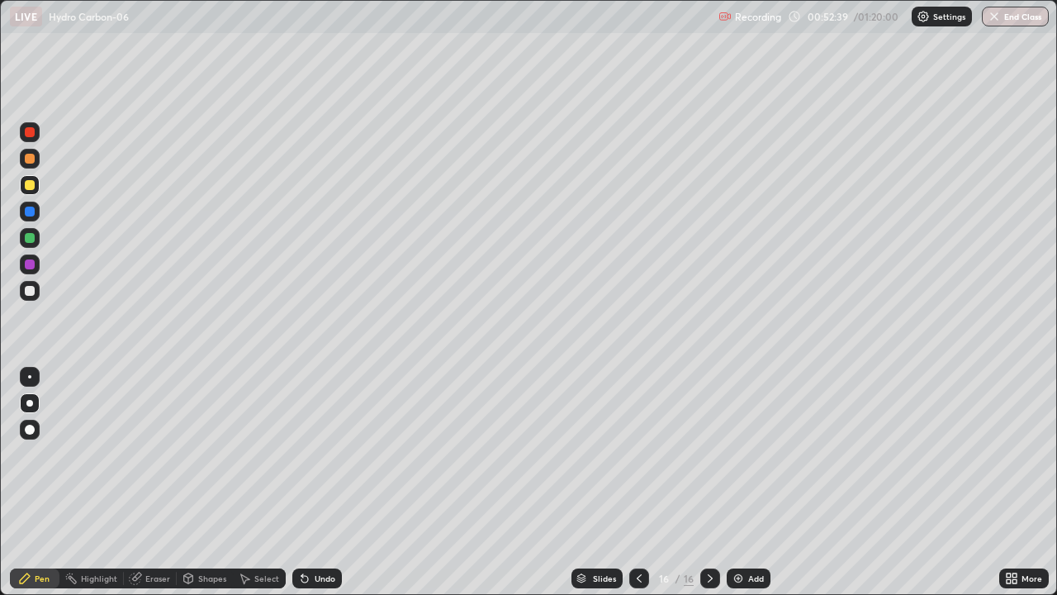
click at [33, 262] on div at bounding box center [30, 264] width 10 height 10
click at [32, 292] on div at bounding box center [30, 291] width 10 height 10
click at [28, 189] on div at bounding box center [30, 185] width 10 height 10
click at [32, 293] on div at bounding box center [30, 291] width 10 height 10
click at [184, 482] on div "Shapes" at bounding box center [205, 578] width 56 height 33
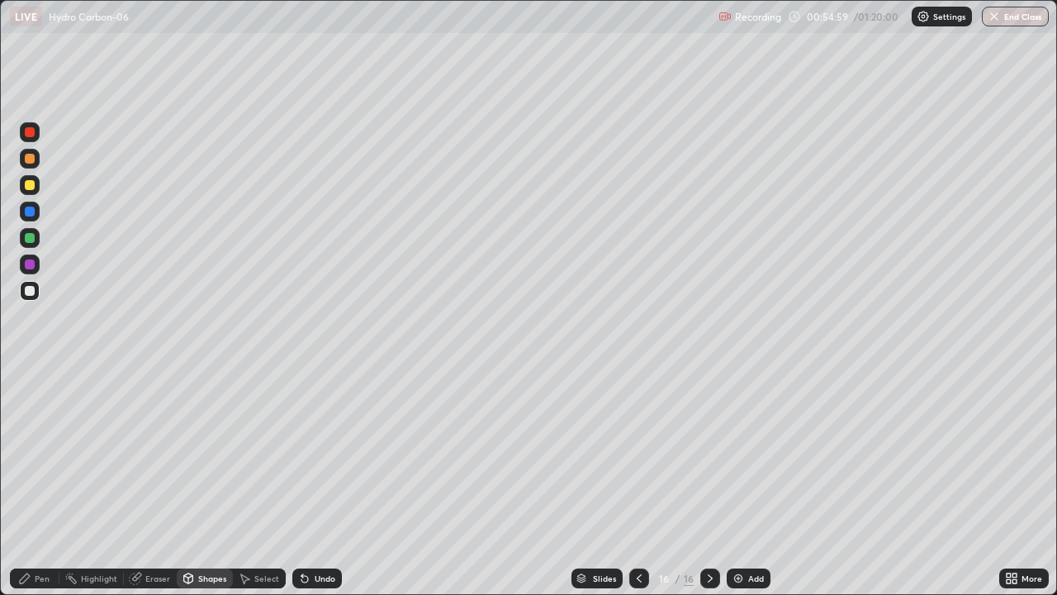
click at [320, 482] on div "Undo" at bounding box center [325, 578] width 21 height 8
click at [33, 482] on div "Pen" at bounding box center [35, 578] width 50 height 20
click at [706, 482] on icon at bounding box center [710, 578] width 13 height 13
click at [250, 482] on div "Select" at bounding box center [259, 578] width 53 height 20
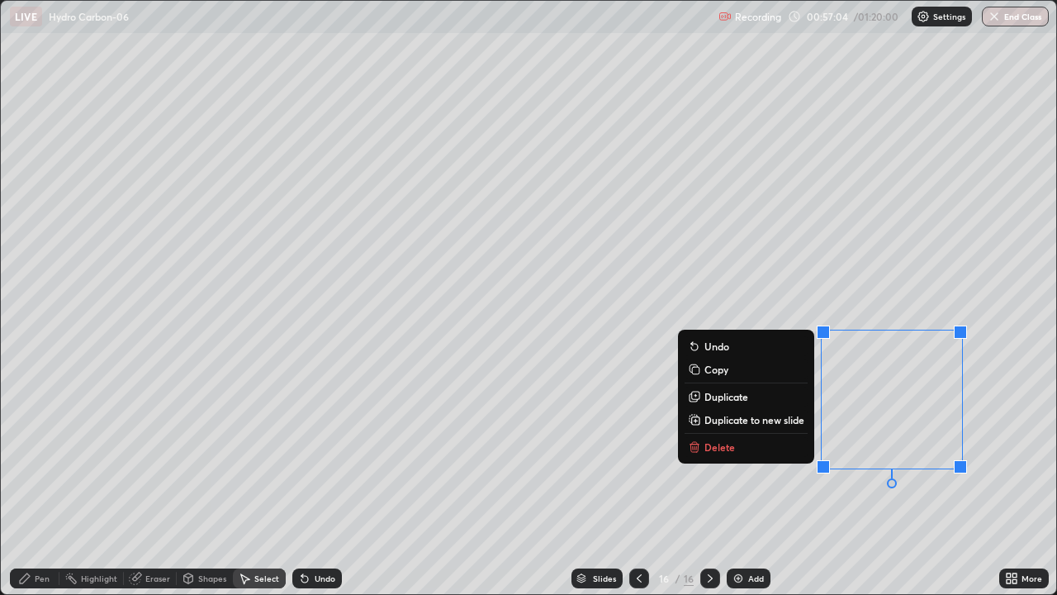
click at [719, 444] on p "Delete" at bounding box center [720, 446] width 31 height 13
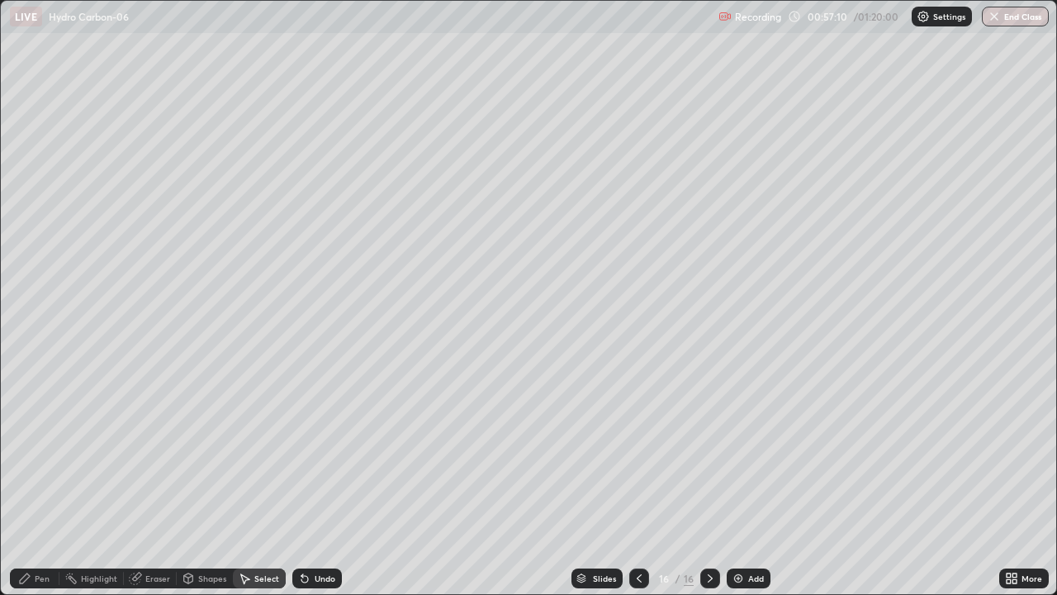
click at [709, 482] on icon at bounding box center [710, 578] width 13 height 13
click at [761, 482] on div "Add" at bounding box center [756, 578] width 16 height 8
click at [36, 482] on div "Pen" at bounding box center [42, 578] width 15 height 8
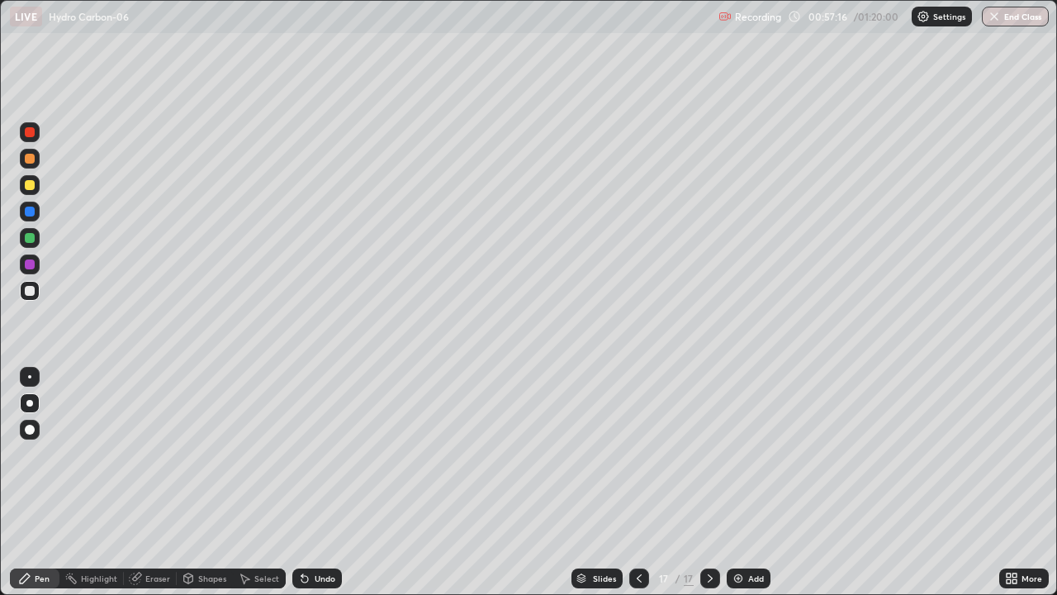
click at [28, 182] on div at bounding box center [30, 185] width 10 height 10
click at [31, 283] on div at bounding box center [30, 291] width 20 height 20
click at [29, 183] on div at bounding box center [30, 185] width 10 height 10
click at [32, 216] on div at bounding box center [30, 211] width 10 height 10
click at [31, 263] on div at bounding box center [30, 264] width 10 height 10
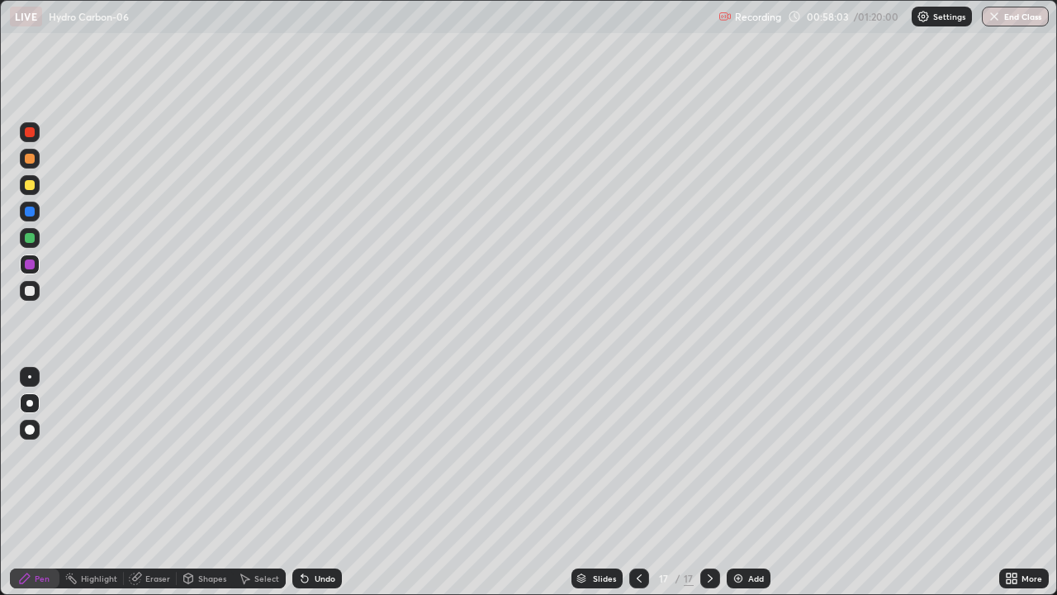
click at [33, 184] on div at bounding box center [30, 185] width 10 height 10
click at [307, 482] on div "Undo" at bounding box center [317, 578] width 50 height 20
click at [37, 298] on div at bounding box center [30, 291] width 20 height 20
click at [988, 278] on button "Undo" at bounding box center [985, 287] width 48 height 20
click at [36, 258] on div at bounding box center [30, 264] width 20 height 20
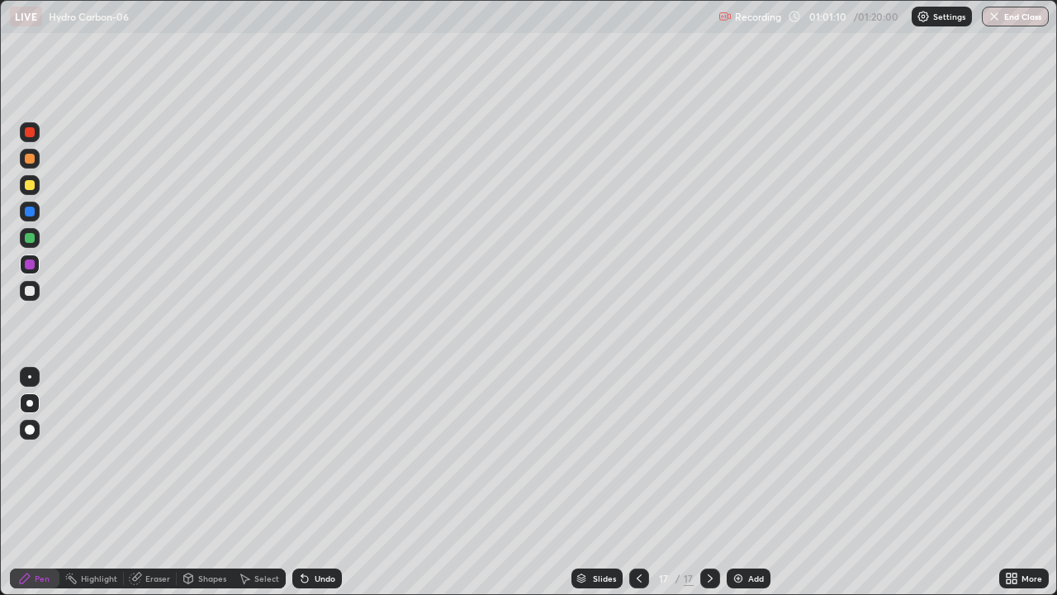
click at [729, 482] on div "Add" at bounding box center [749, 578] width 44 height 20
click at [26, 208] on div at bounding box center [30, 211] width 10 height 10
click at [31, 188] on div at bounding box center [30, 185] width 10 height 10
click at [252, 482] on div "Select" at bounding box center [259, 578] width 53 height 20
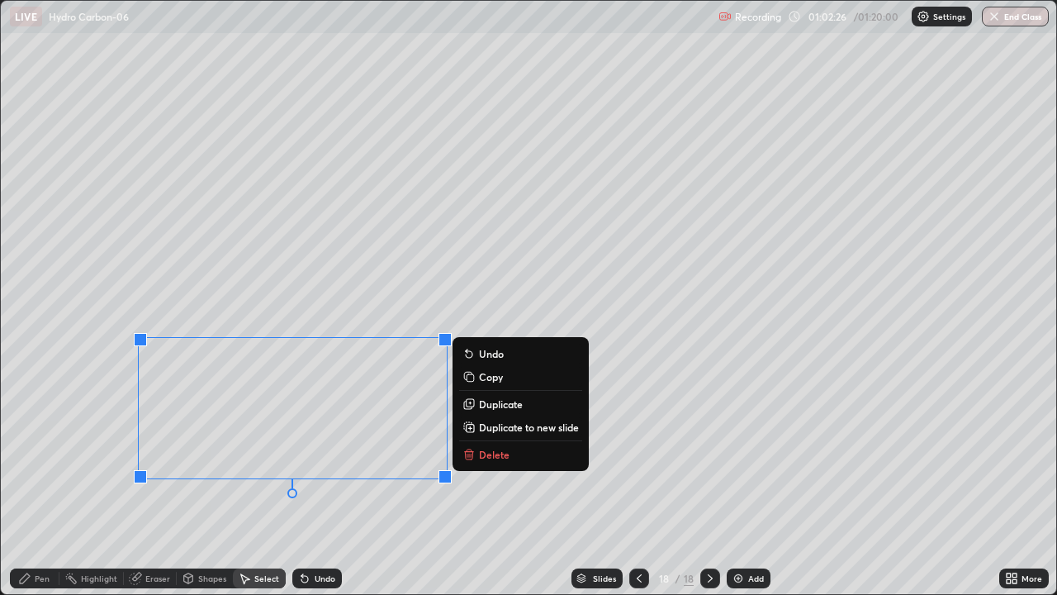
click at [477, 459] on button "Delete" at bounding box center [520, 454] width 123 height 20
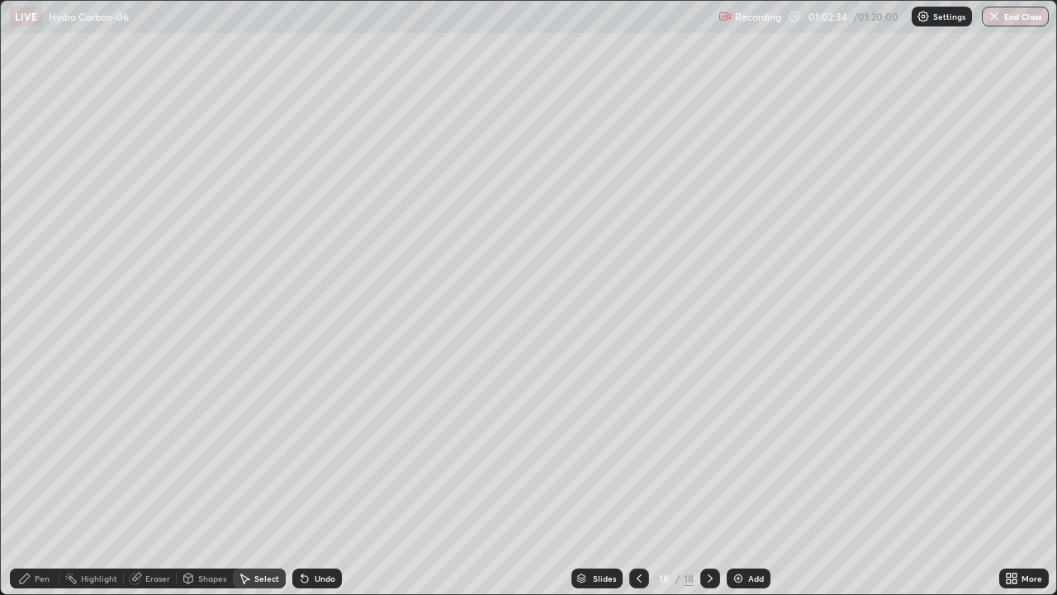
click at [0, 470] on div "0 ° Undo Copy Duplicate Duplicate to new slide Delete Setting up your live class" at bounding box center [528, 297] width 1057 height 595
click at [2, 482] on div "0 ° Undo Copy Duplicate Duplicate to new slide Delete" at bounding box center [529, 297] width 1056 height 593
click at [40, 482] on div "Pen" at bounding box center [42, 578] width 15 height 8
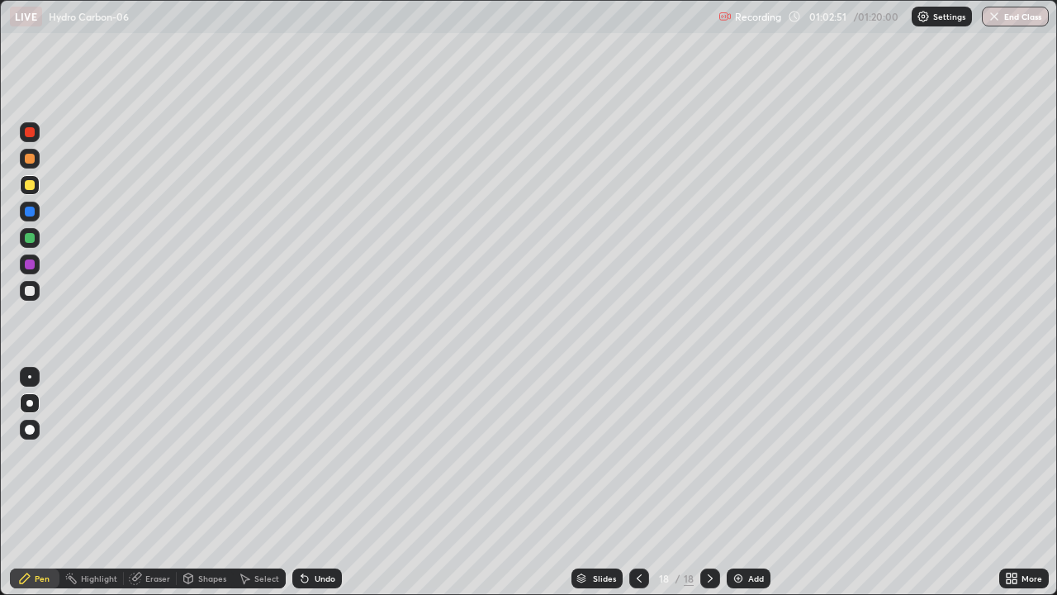
click at [28, 187] on div at bounding box center [30, 185] width 10 height 10
click at [31, 291] on div at bounding box center [30, 291] width 10 height 10
click at [31, 185] on div at bounding box center [30, 185] width 10 height 10
click at [749, 482] on div "Add" at bounding box center [756, 578] width 16 height 8
click at [31, 291] on div at bounding box center [30, 291] width 10 height 10
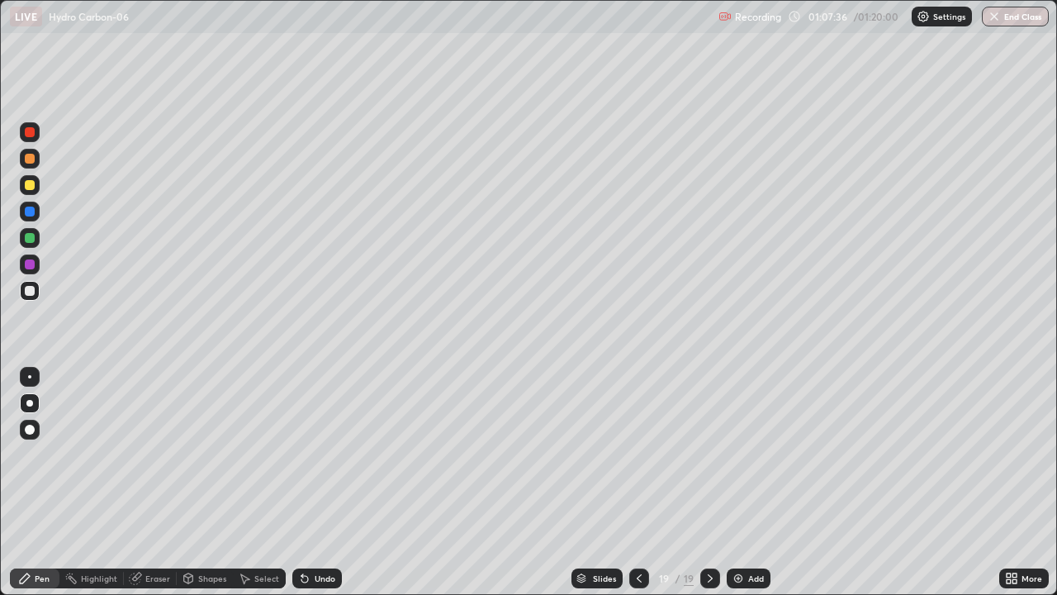
click at [34, 180] on div at bounding box center [30, 185] width 20 height 20
click at [34, 289] on div at bounding box center [30, 291] width 10 height 10
click at [31, 185] on div at bounding box center [30, 185] width 10 height 10
click at [754, 482] on div "Add" at bounding box center [756, 578] width 16 height 8
click at [30, 292] on div at bounding box center [30, 291] width 10 height 10
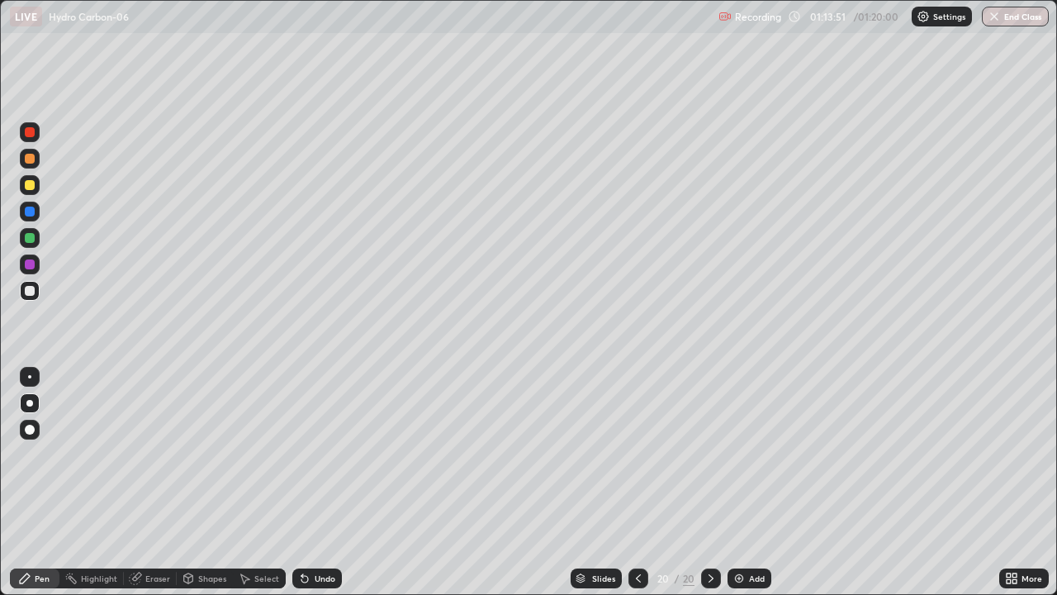
click at [31, 186] on div at bounding box center [30, 185] width 10 height 10
click at [32, 191] on div at bounding box center [30, 185] width 20 height 20
click at [736, 482] on img at bounding box center [739, 578] width 13 height 13
click at [638, 482] on icon at bounding box center [639, 578] width 13 height 13
click at [710, 482] on icon at bounding box center [710, 578] width 13 height 13
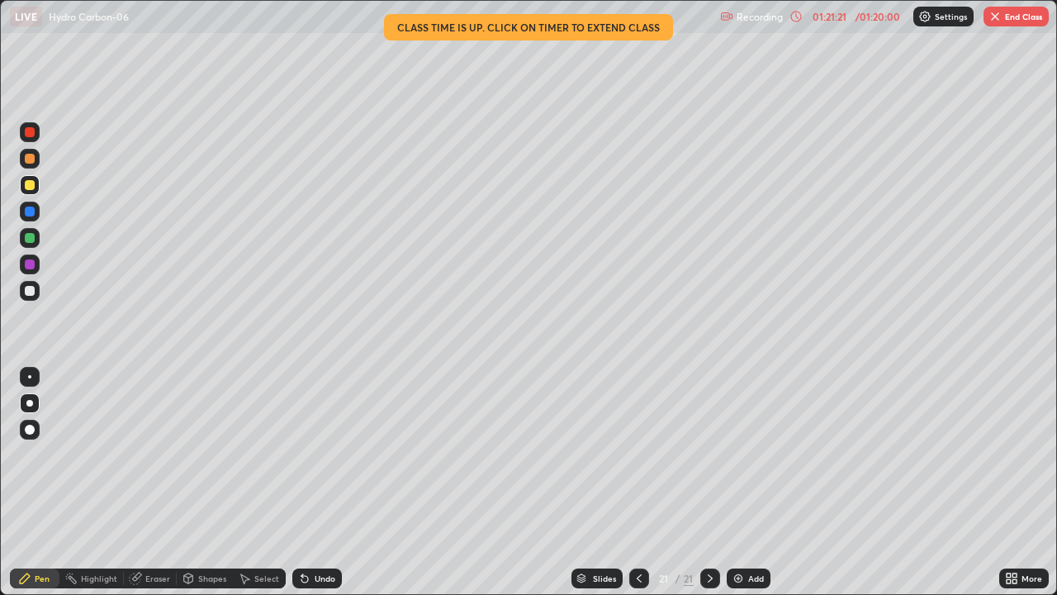
click at [251, 482] on div "Select" at bounding box center [259, 578] width 53 height 20
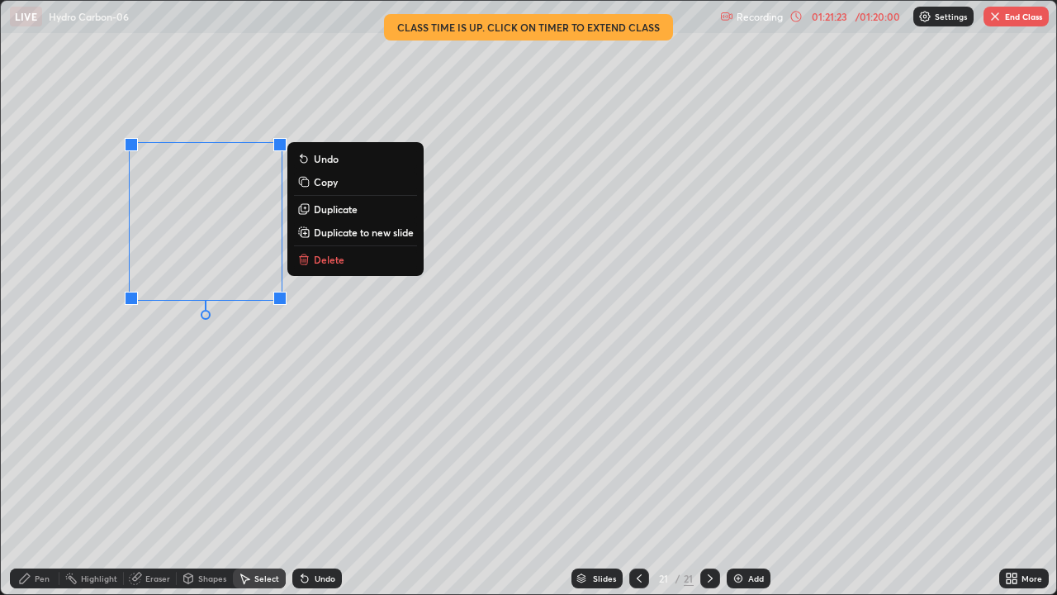
click at [324, 255] on p "Delete" at bounding box center [329, 259] width 31 height 13
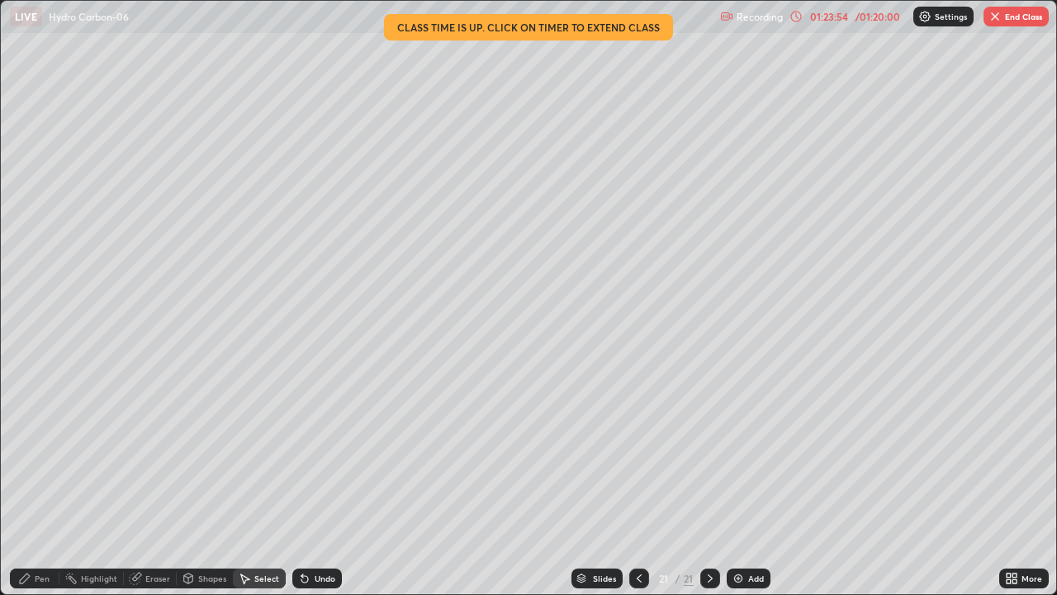
click at [1010, 22] on button "End Class" at bounding box center [1016, 17] width 65 height 20
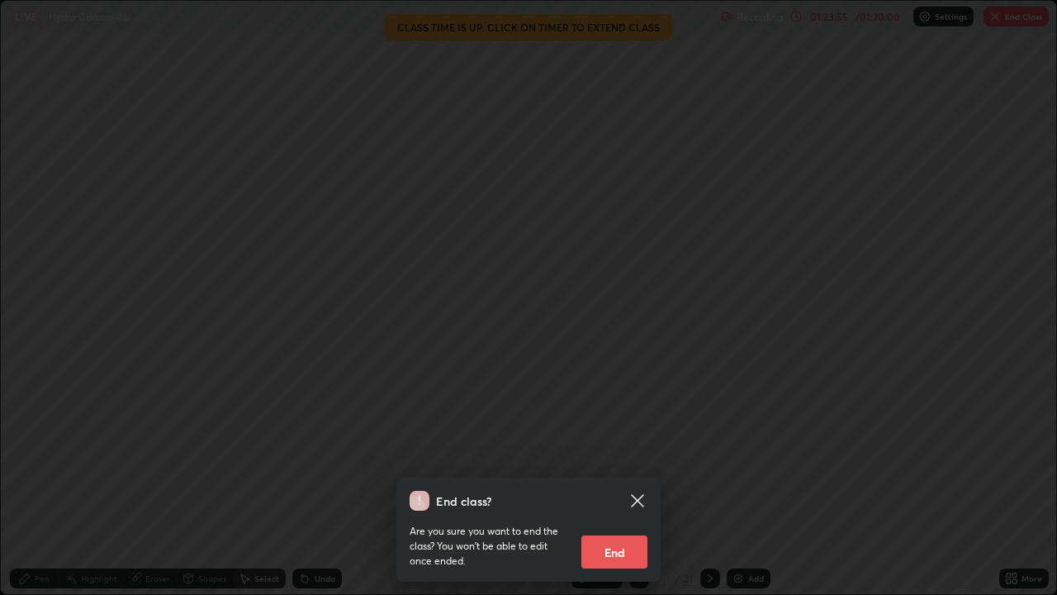
click at [624, 482] on button "End" at bounding box center [614, 551] width 66 height 33
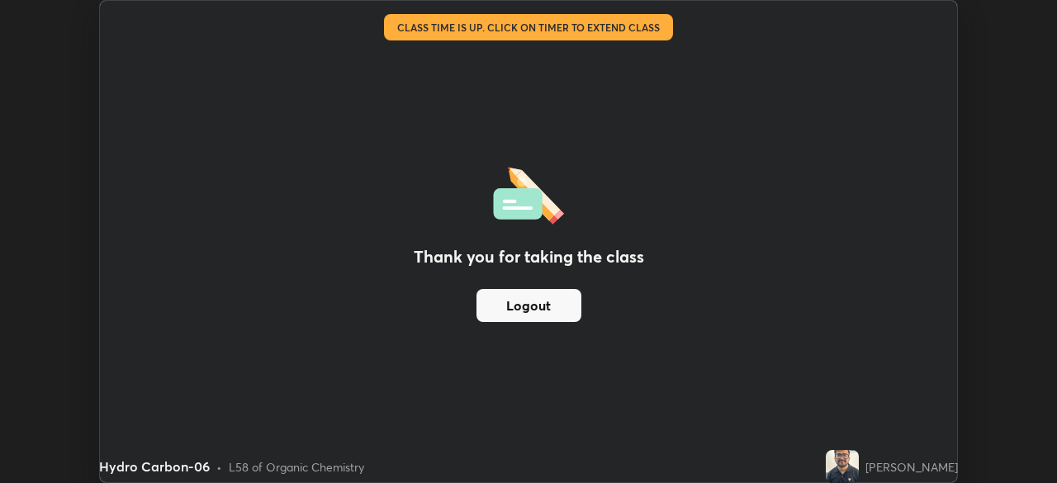
scroll to position [82111, 81537]
